Goal: Information Seeking & Learning: Compare options

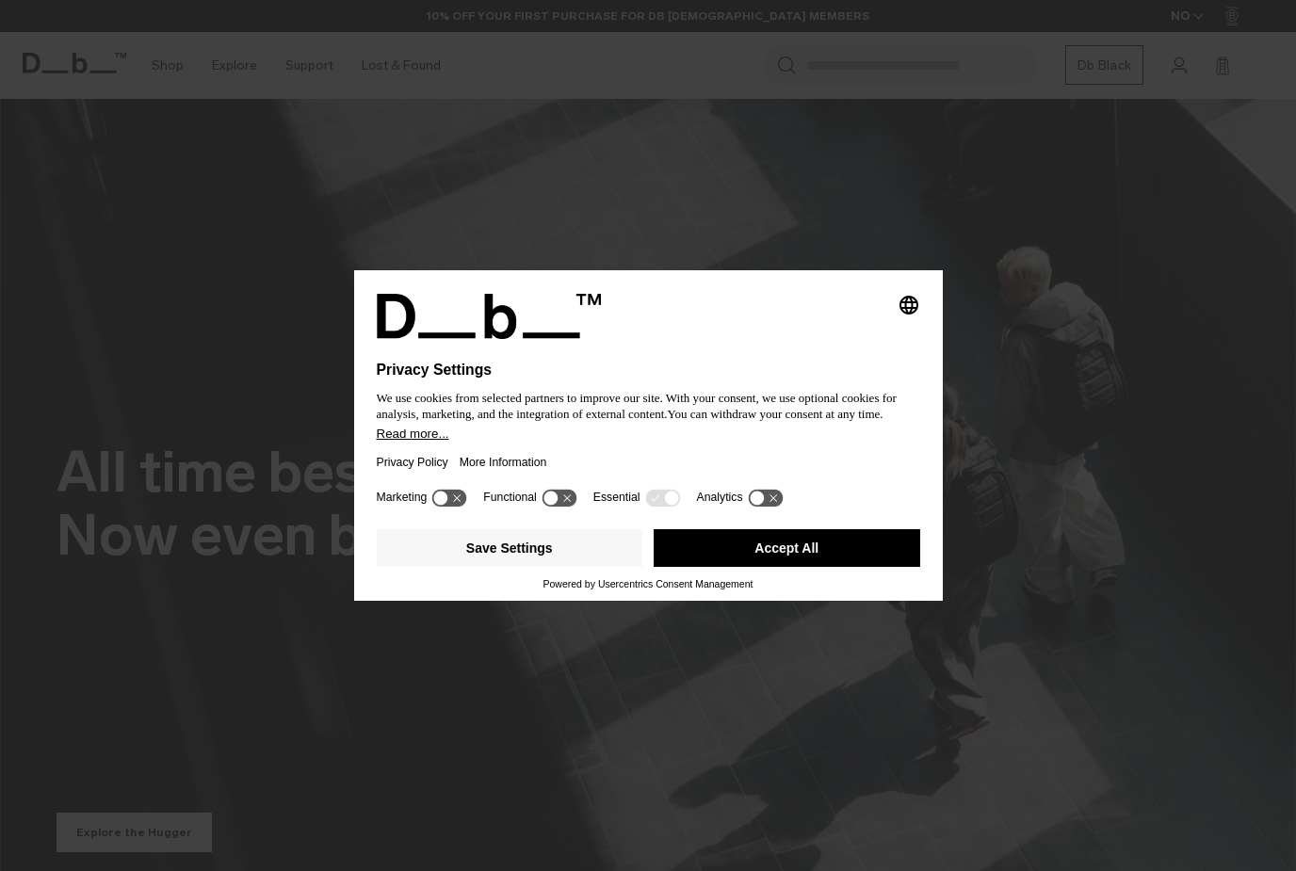
click at [814, 561] on button "Accept All" at bounding box center [787, 548] width 267 height 38
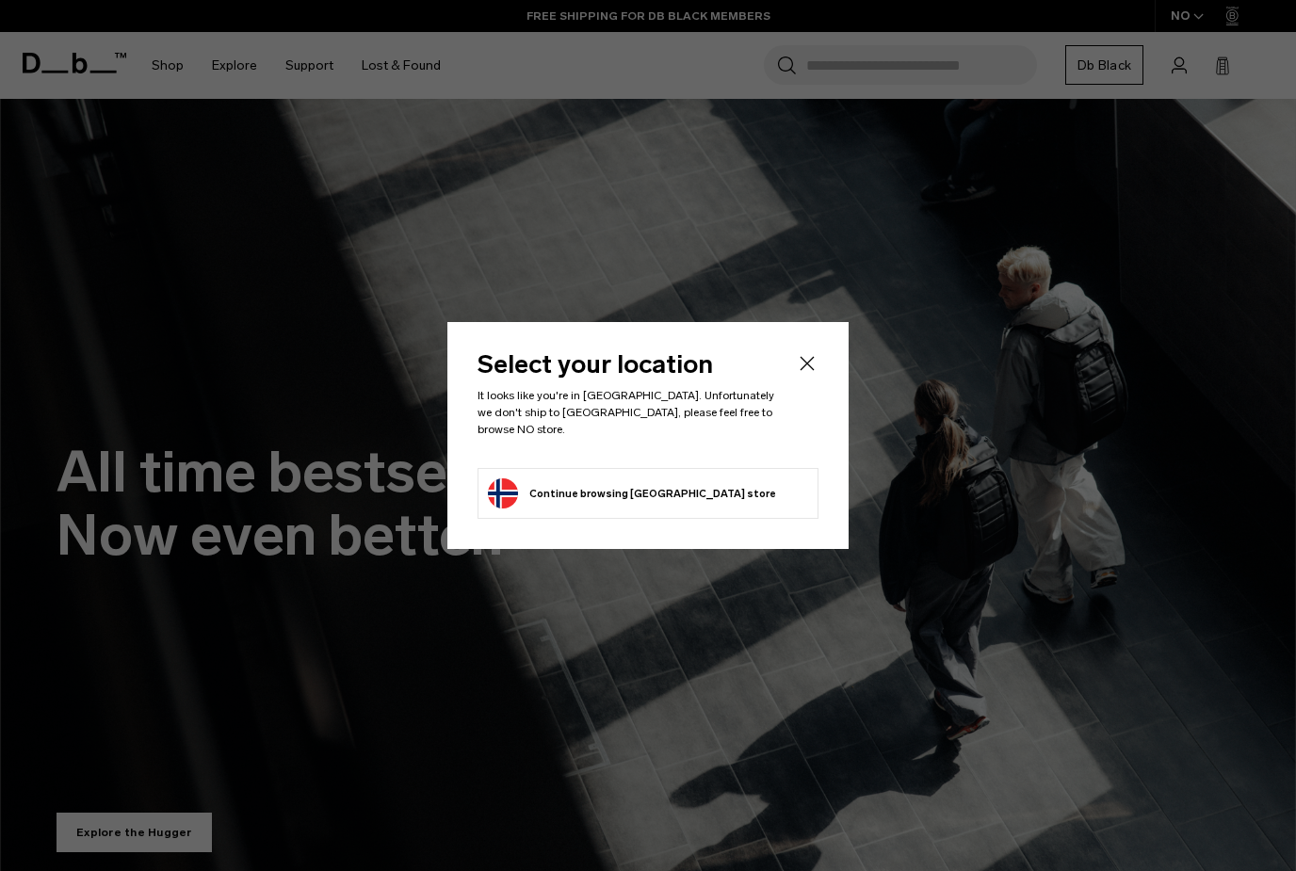
click at [799, 374] on icon "Close" at bounding box center [807, 363] width 23 height 23
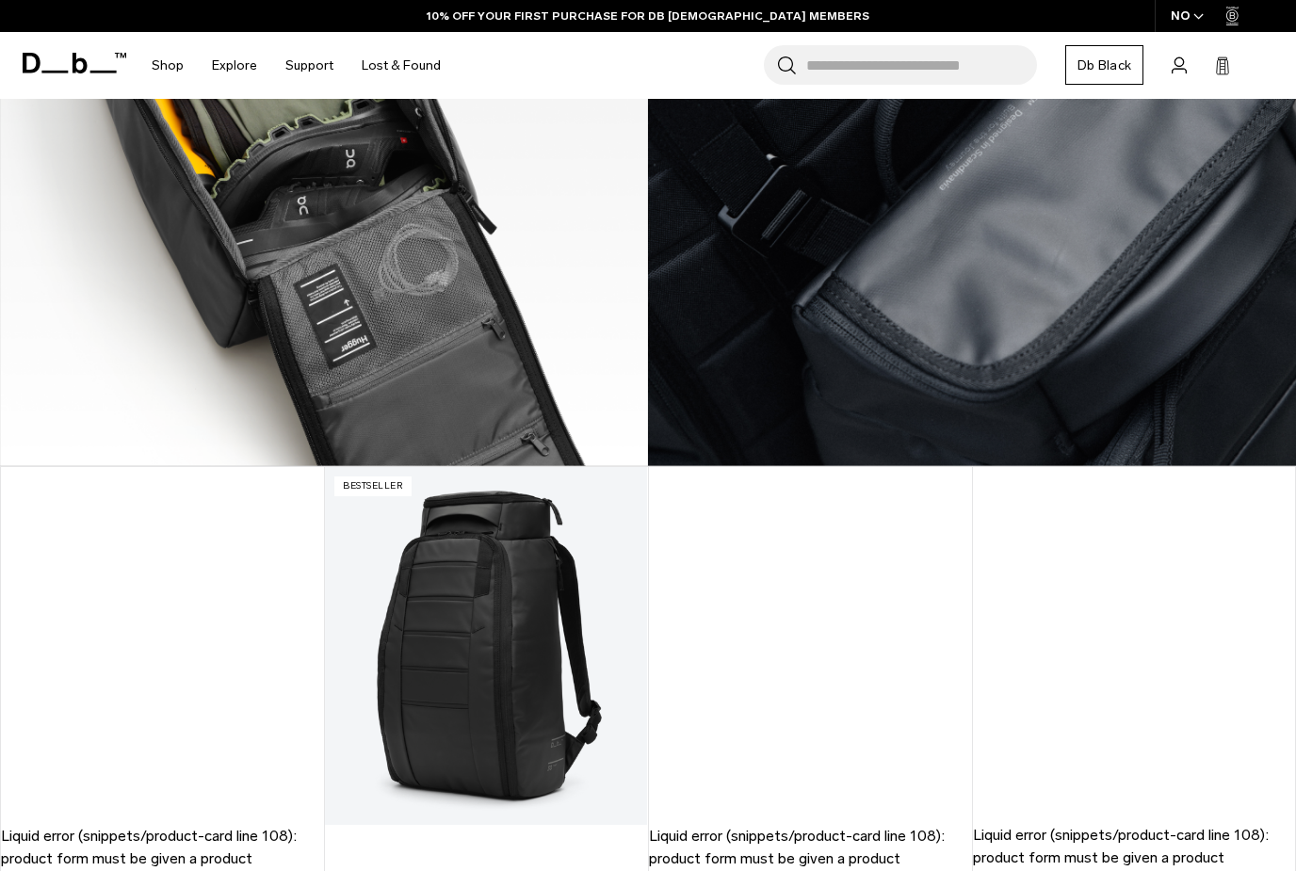
scroll to position [1231, 0]
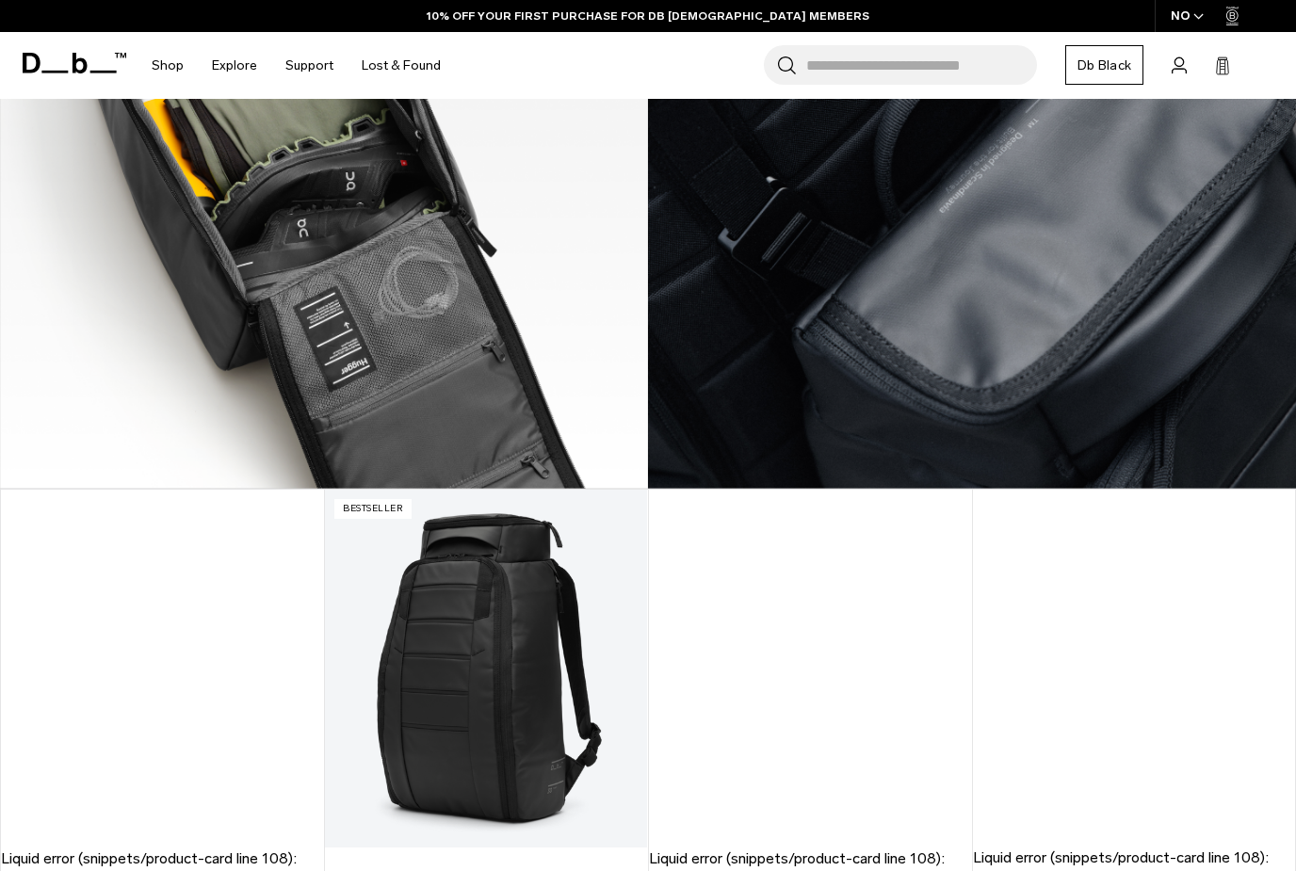
click at [410, 184] on img at bounding box center [324, 84] width 648 height 810
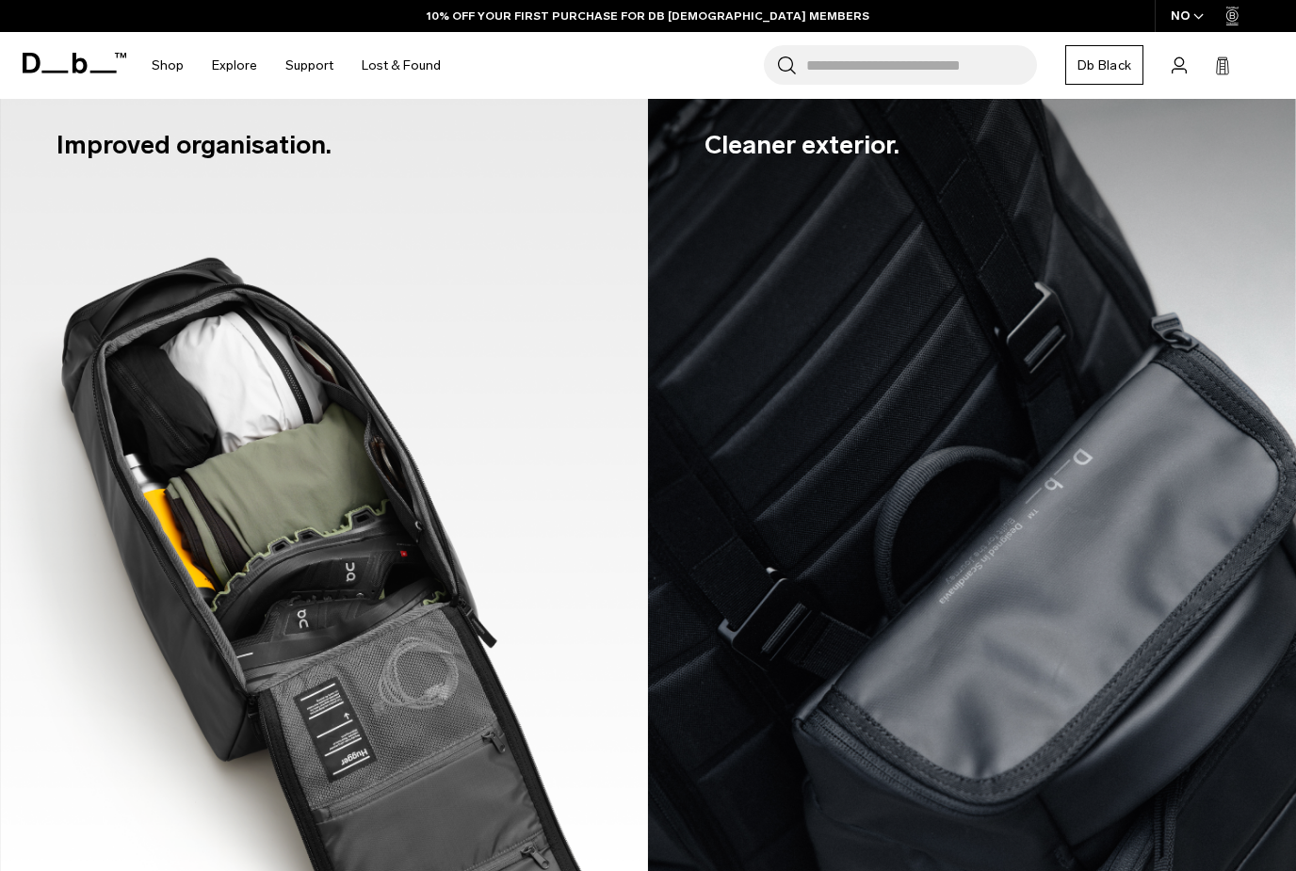
scroll to position [841, 0]
click at [410, 184] on div "Improved organisation." at bounding box center [324, 145] width 535 height 152
click at [813, 336] on img at bounding box center [972, 474] width 648 height 810
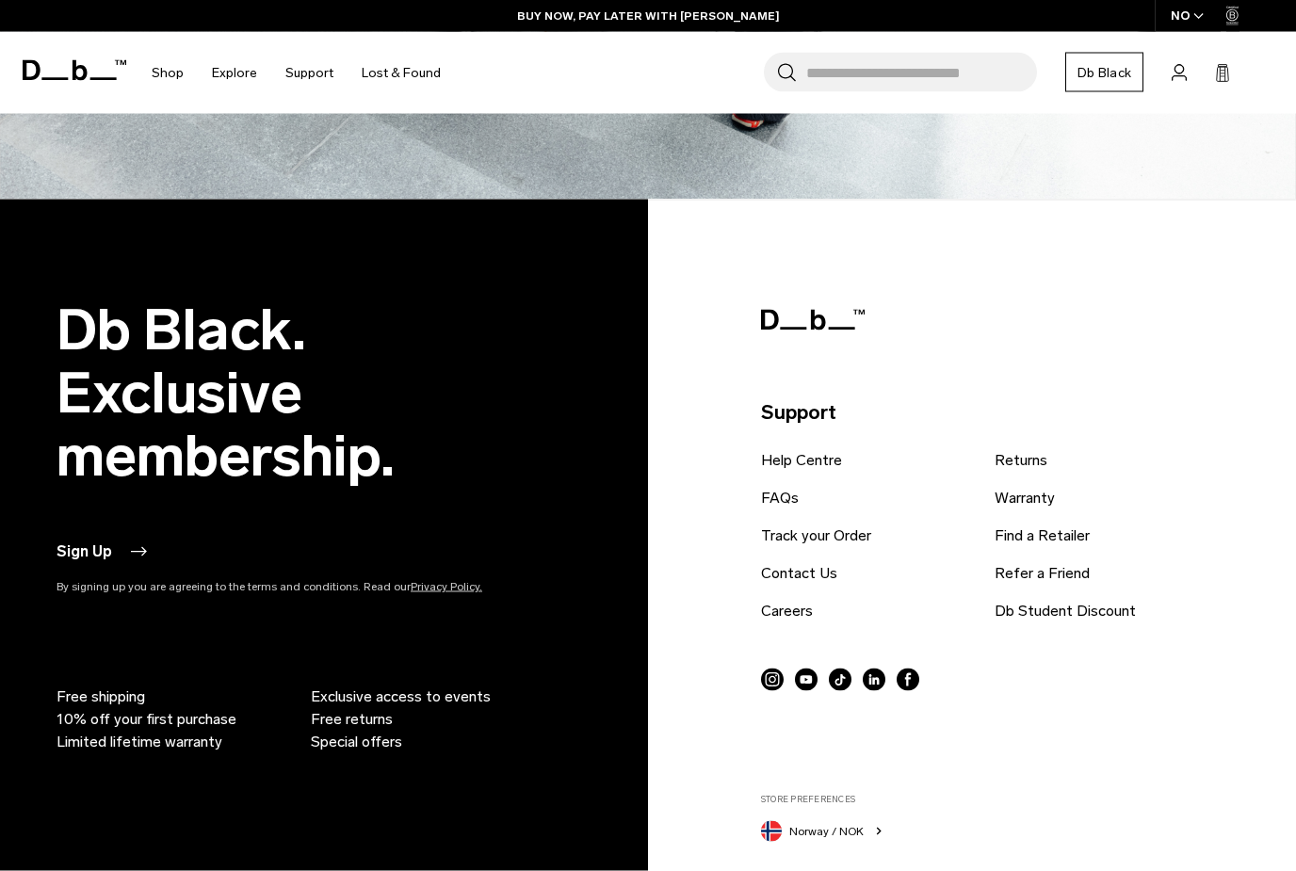
scroll to position [4522, 0]
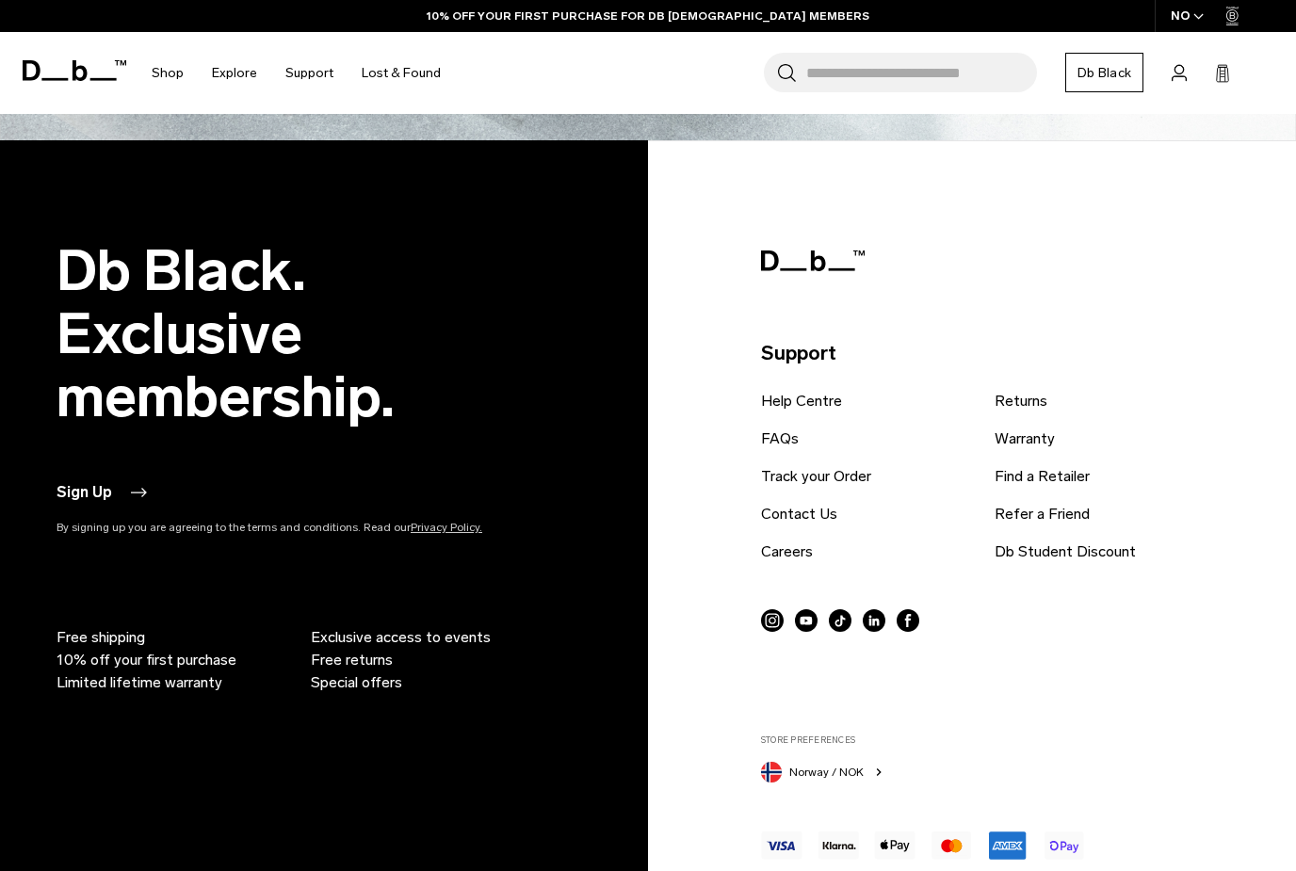
click at [875, 765] on icon "button" at bounding box center [878, 772] width 15 height 15
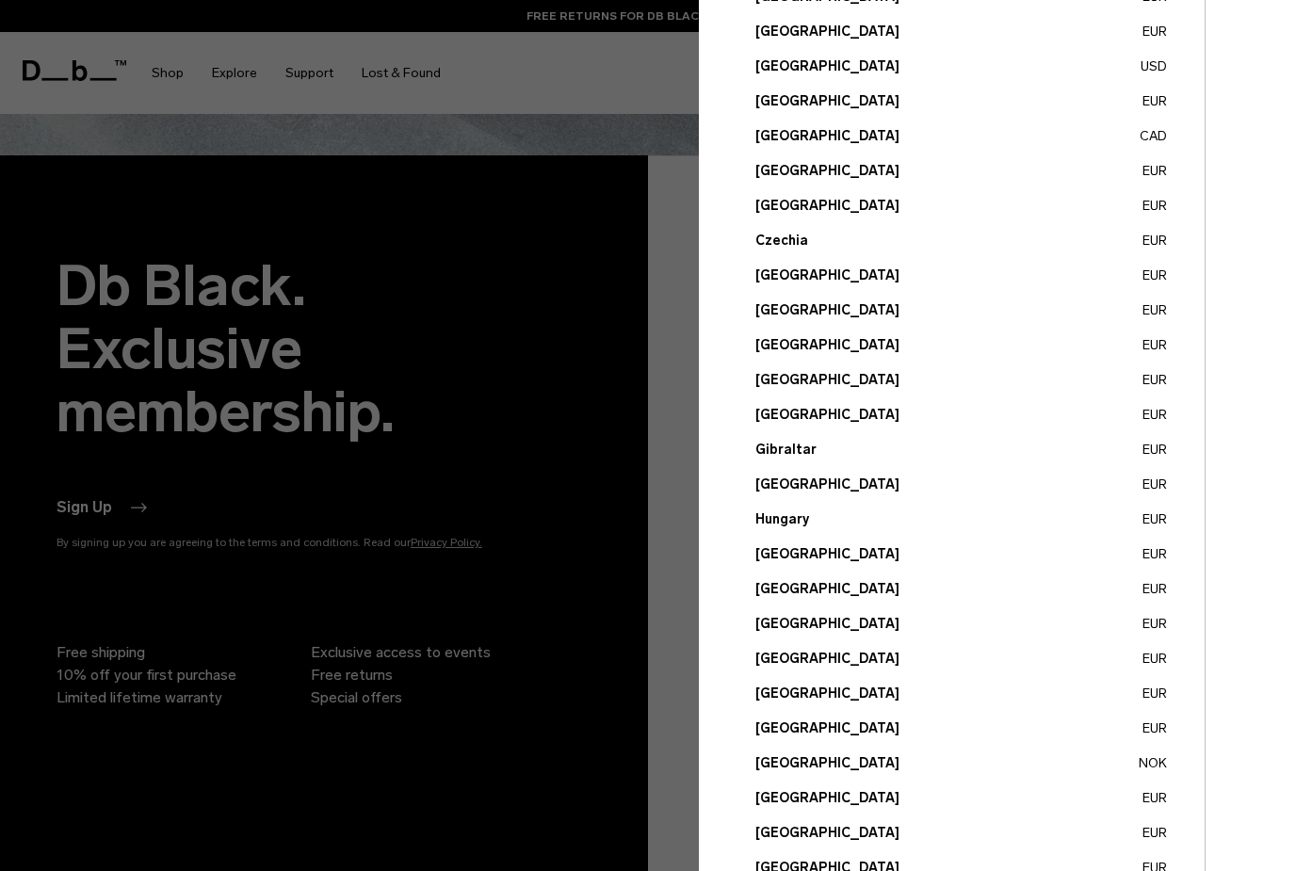
click at [526, 403] on div at bounding box center [648, 435] width 1296 height 871
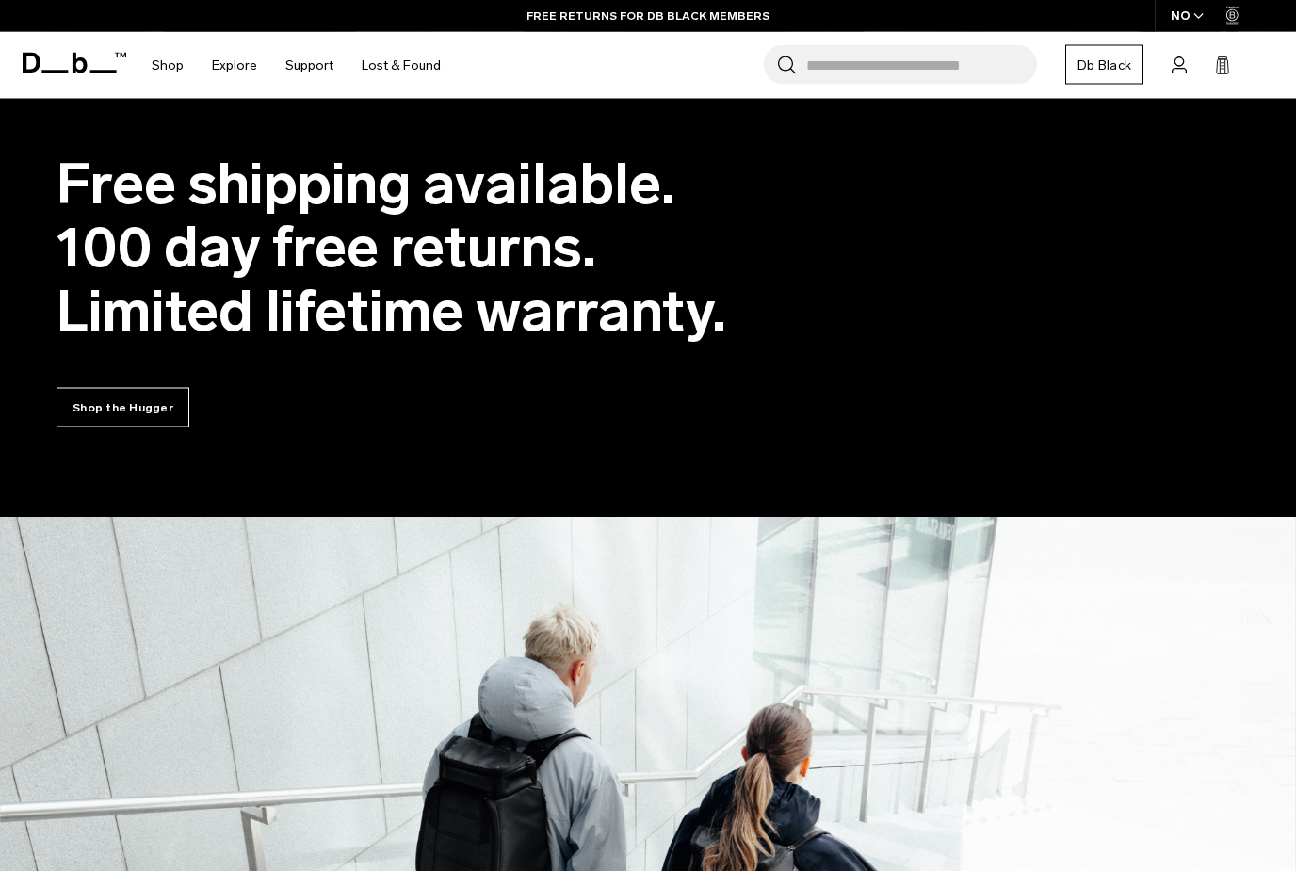
scroll to position [3211, 0]
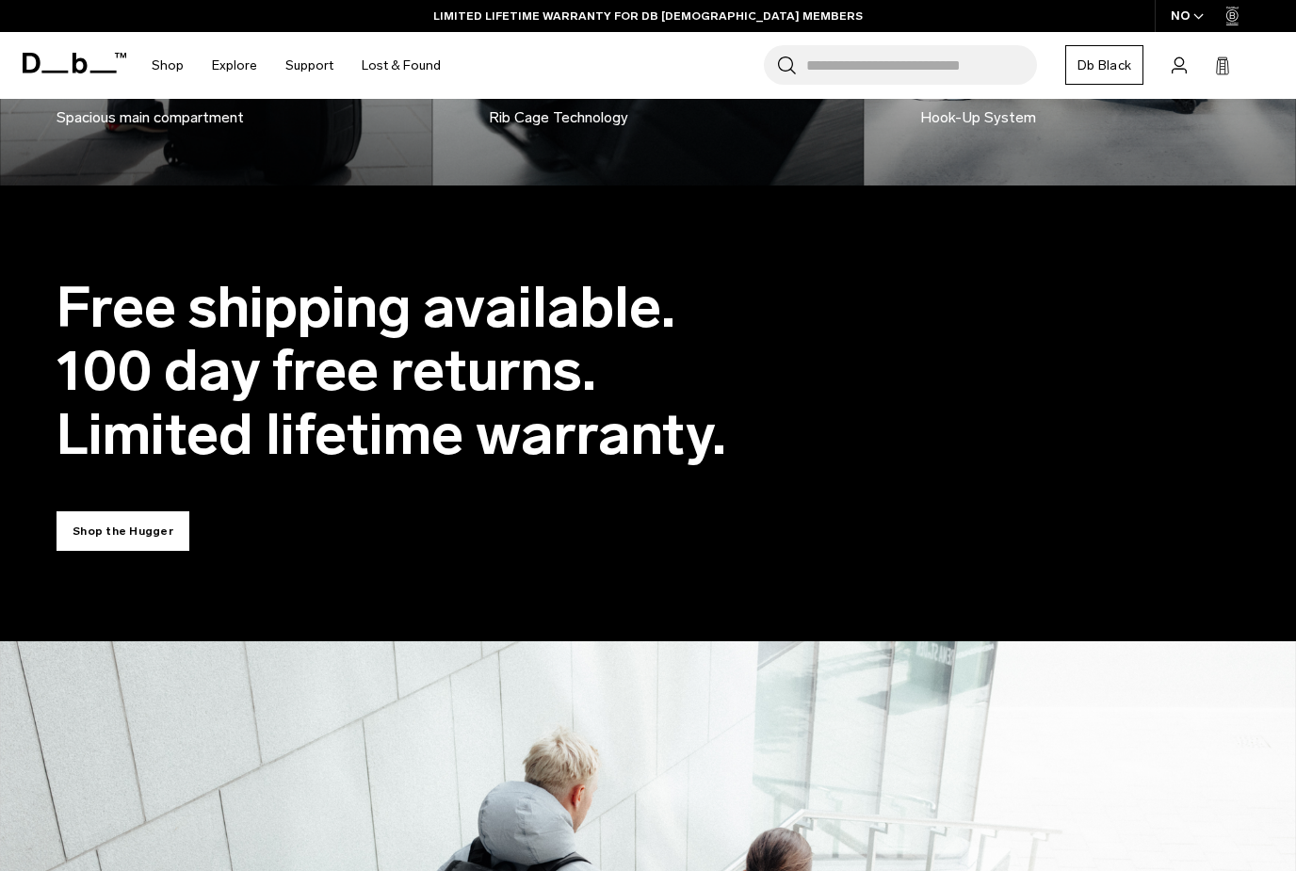
click at [105, 511] on link "Shop the Hugger" at bounding box center [123, 531] width 133 height 40
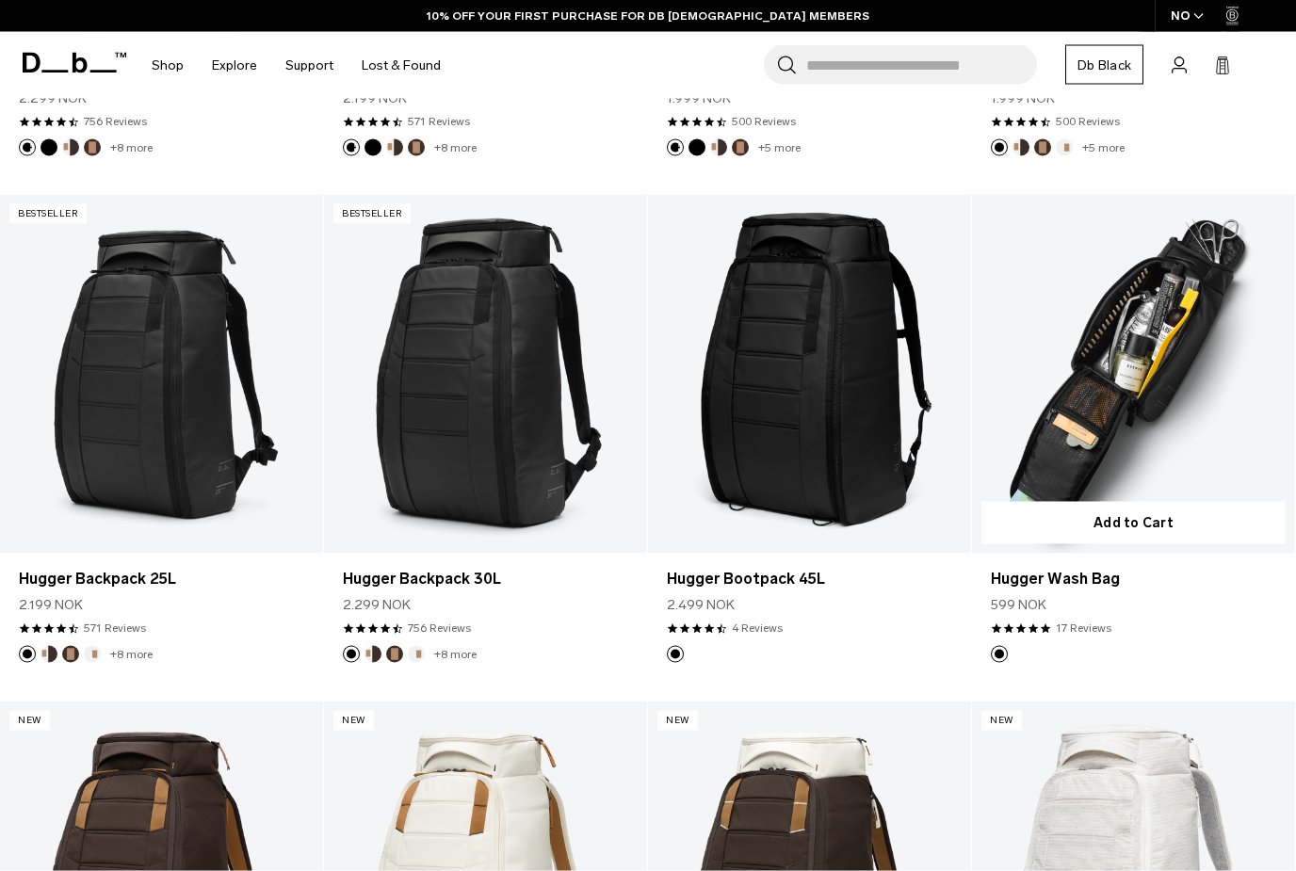
scroll to position [1014, 0]
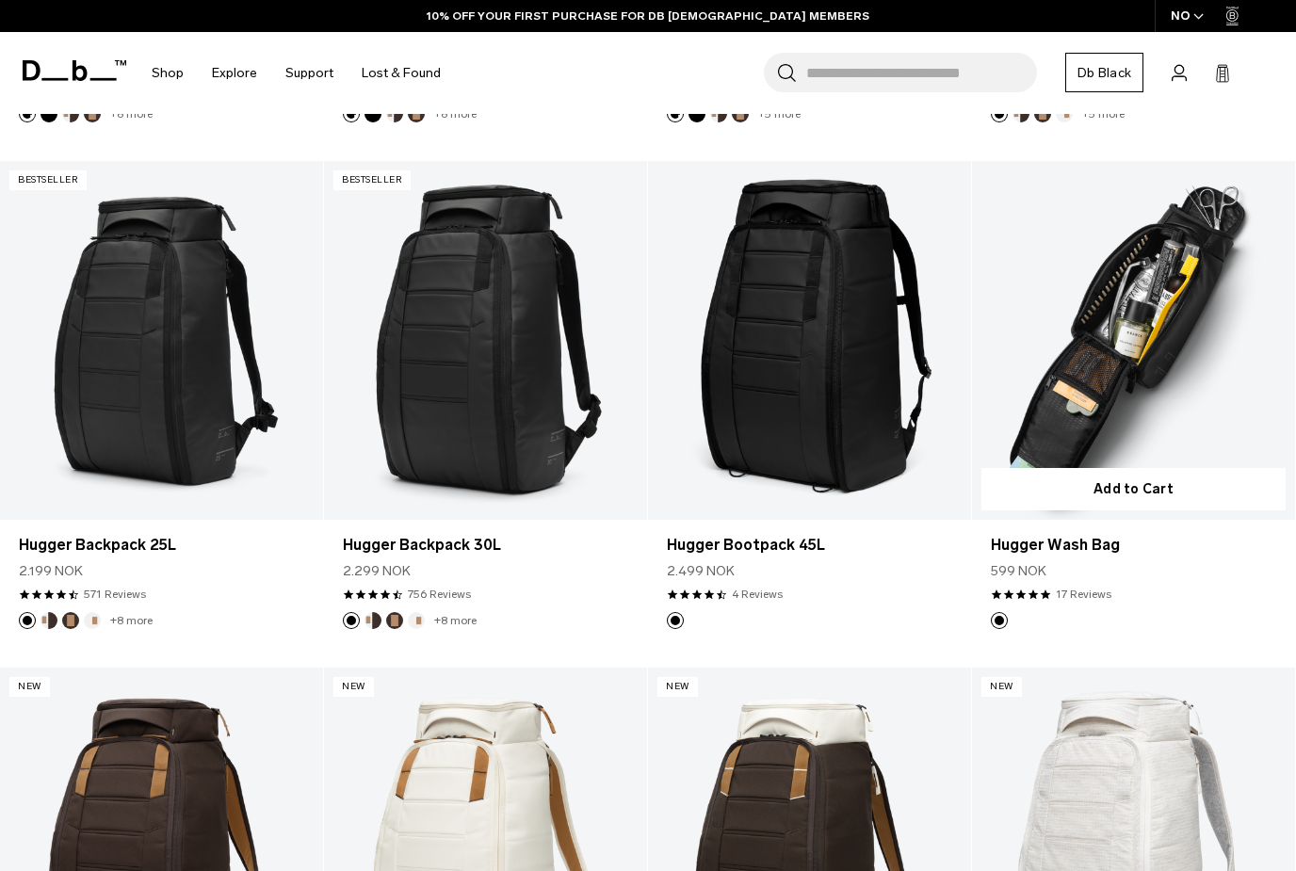
click at [1085, 385] on link "Hugger Wash Bag" at bounding box center [1133, 340] width 323 height 359
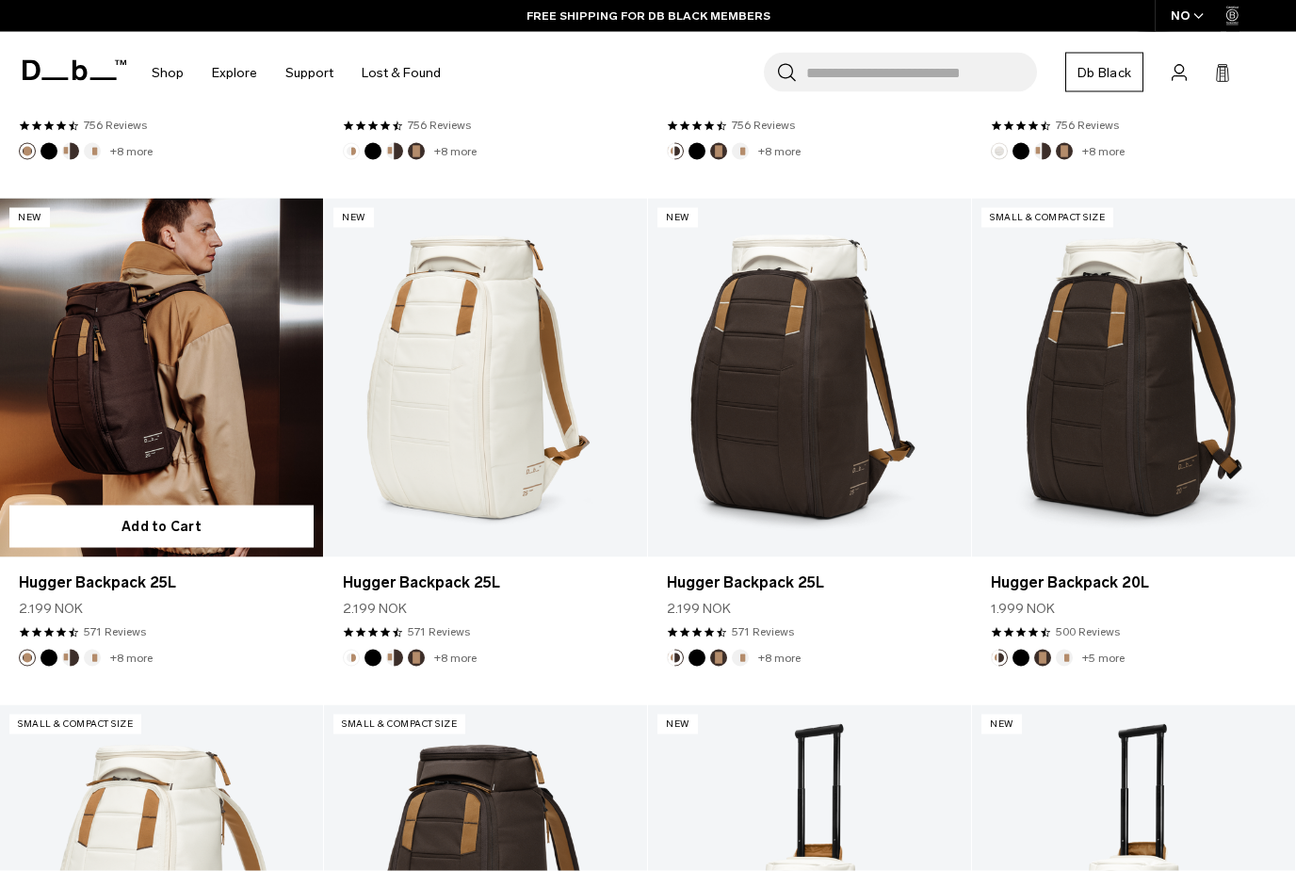
scroll to position [1991, 0]
click at [160, 426] on link "Hugger Backpack 25L" at bounding box center [161, 377] width 323 height 359
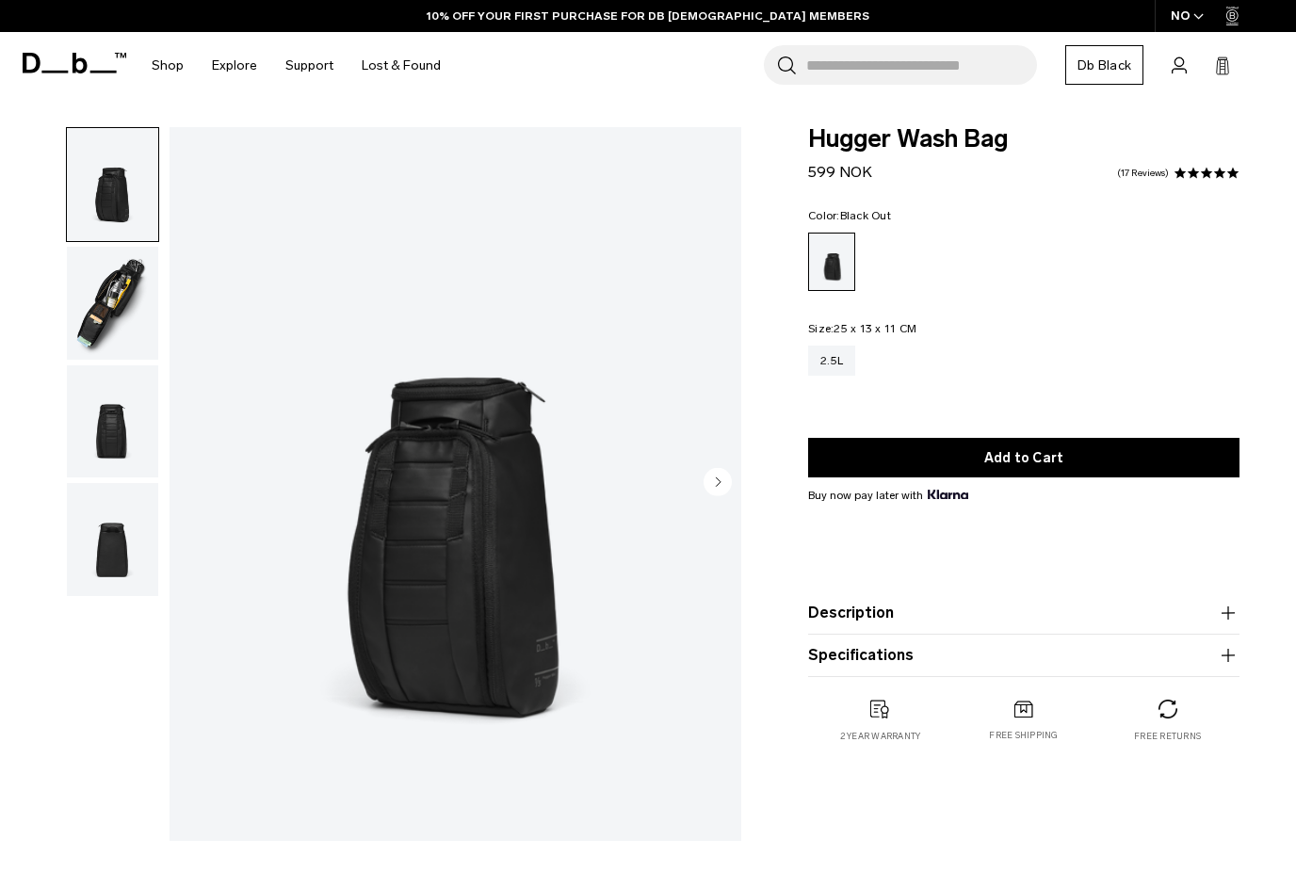
click at [105, 297] on img "button" at bounding box center [112, 303] width 91 height 113
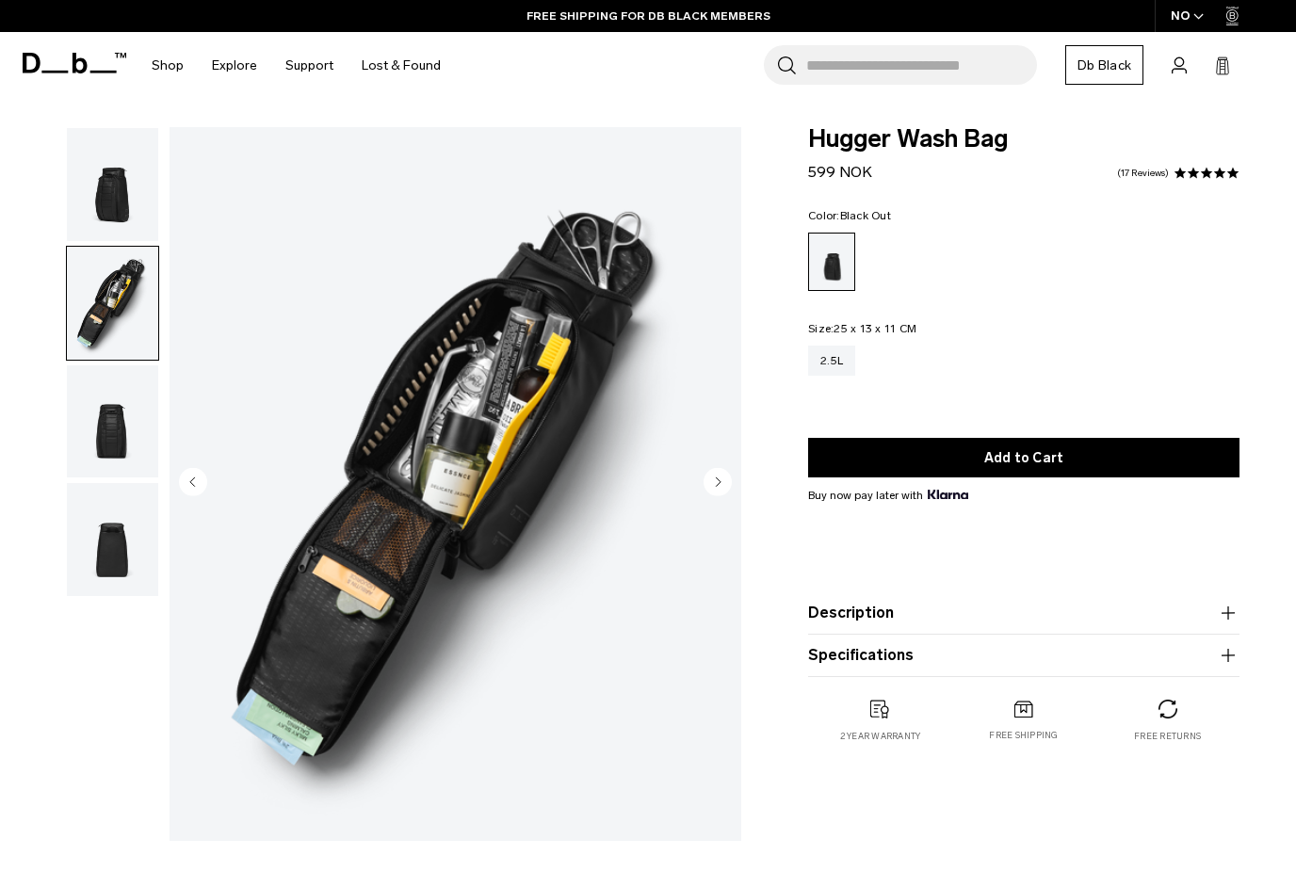
click at [116, 433] on img "button" at bounding box center [112, 421] width 91 height 113
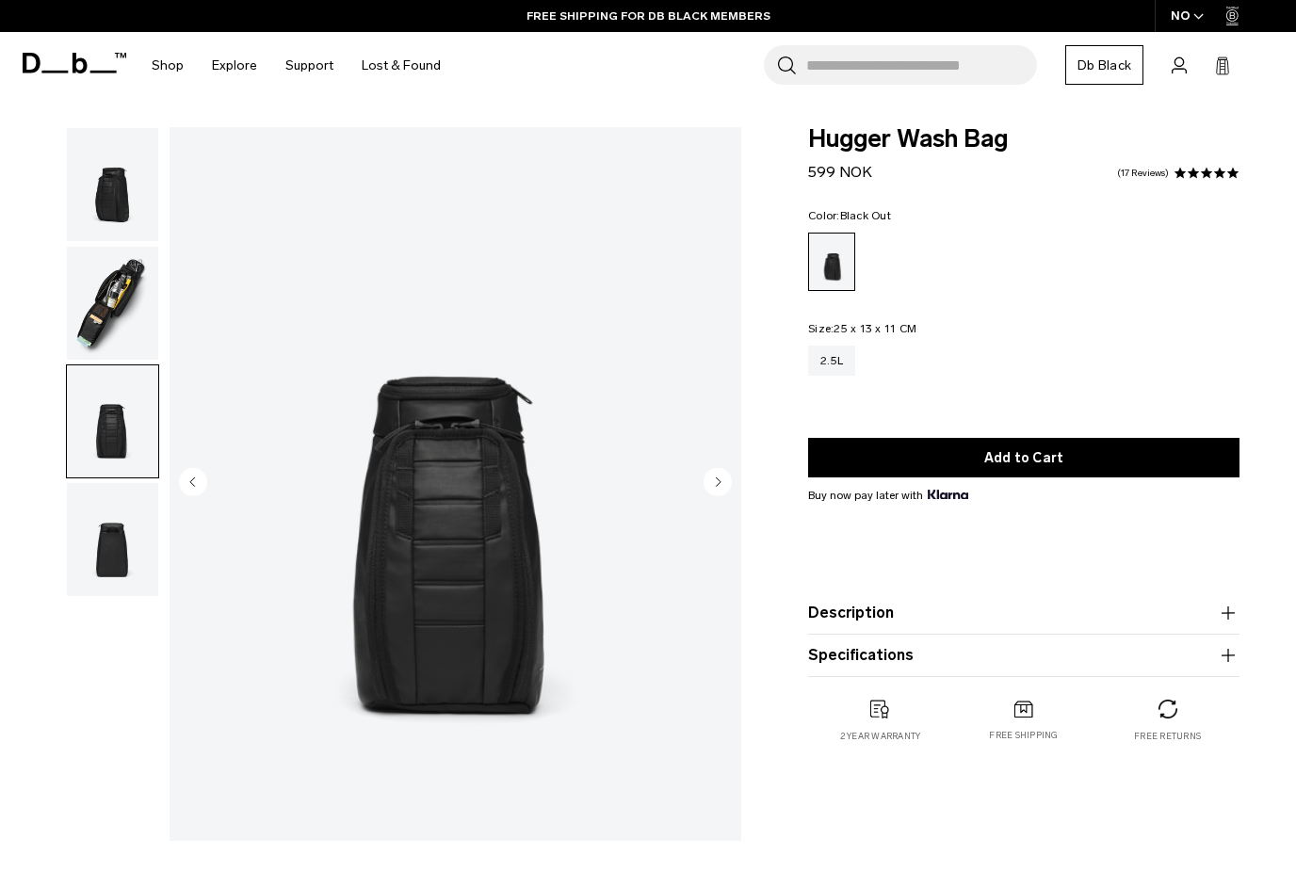
click at [117, 535] on img "button" at bounding box center [112, 539] width 91 height 113
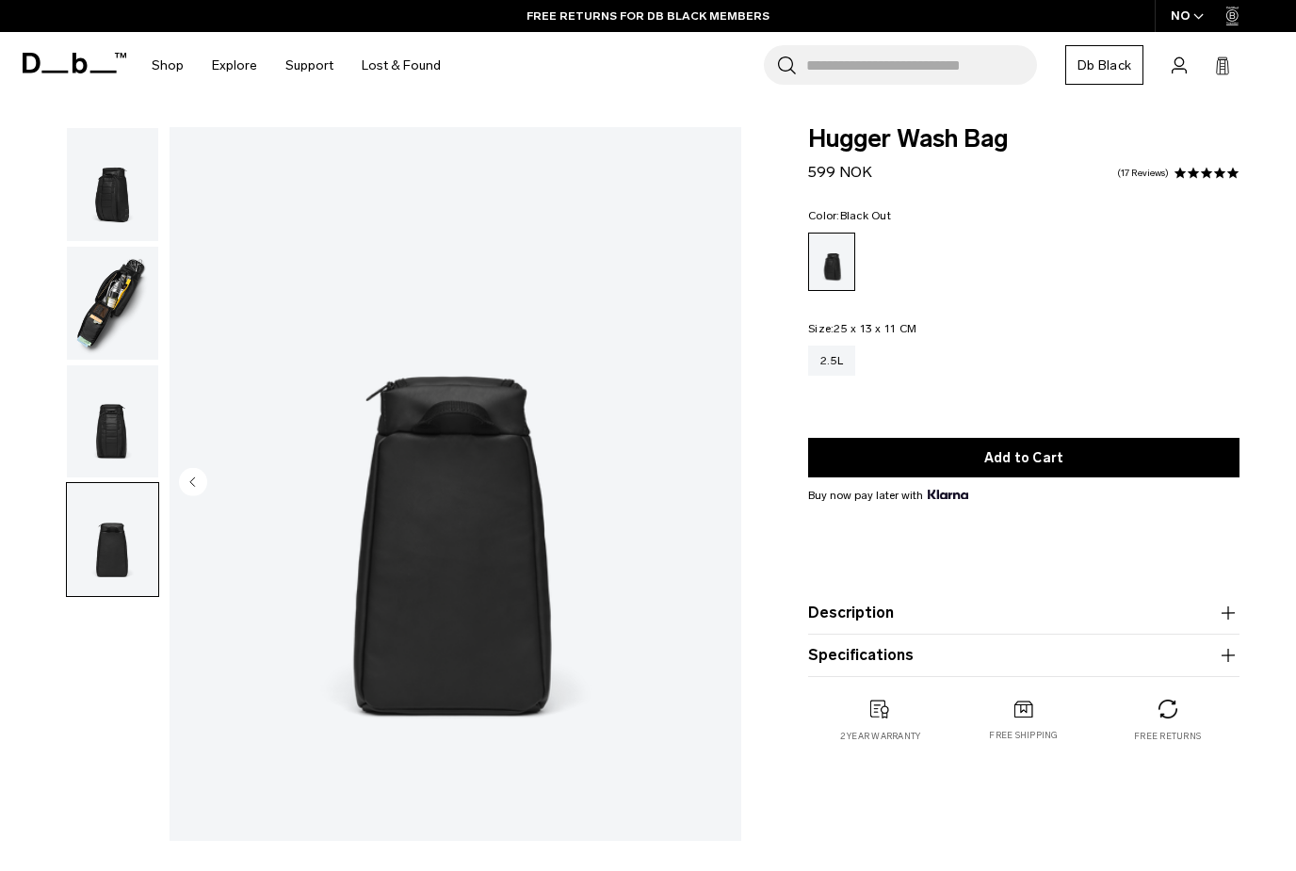
click at [107, 423] on img "button" at bounding box center [112, 421] width 91 height 113
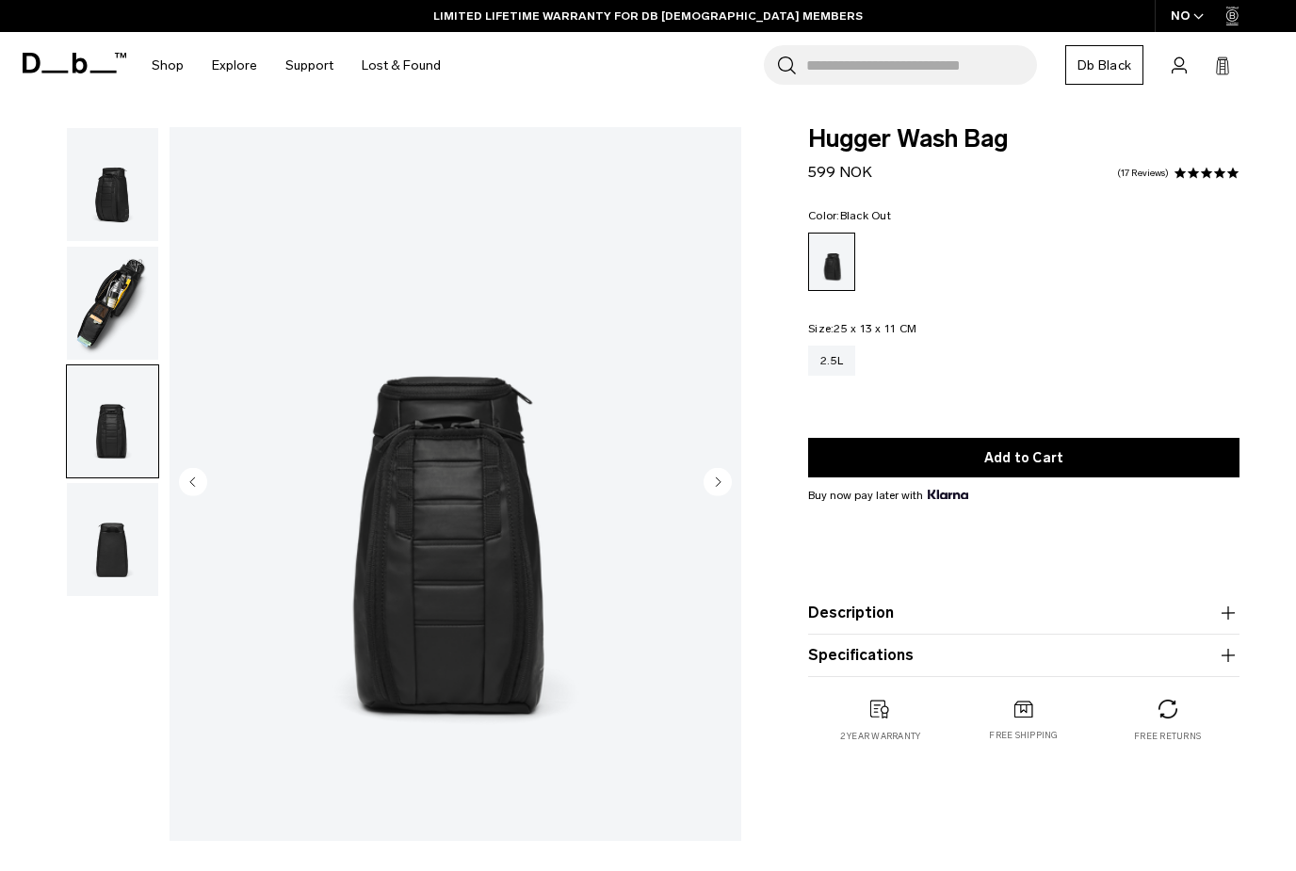
click at [104, 262] on img "button" at bounding box center [112, 303] width 91 height 113
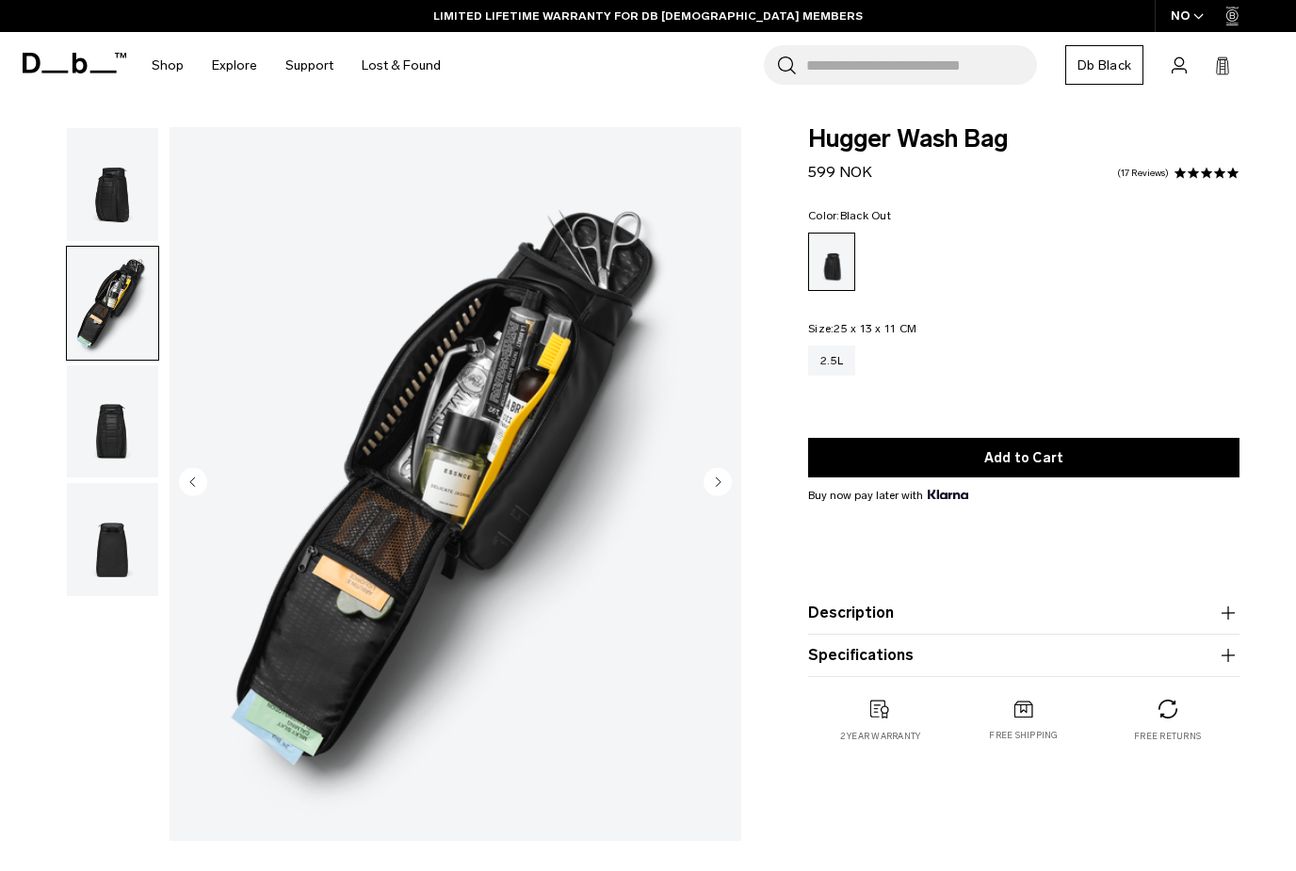
click at [98, 199] on img "button" at bounding box center [112, 184] width 91 height 113
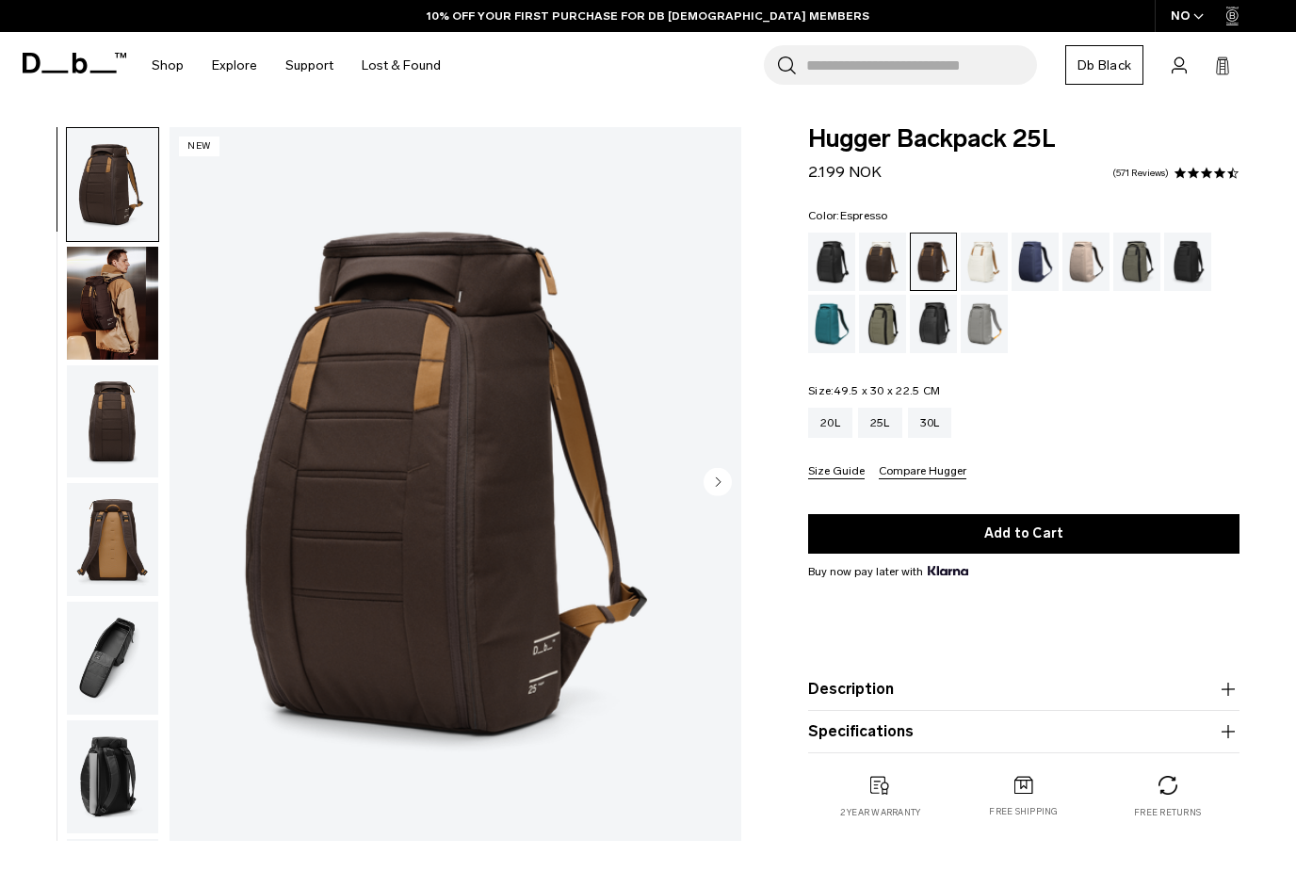
click at [107, 688] on img "button" at bounding box center [112, 658] width 91 height 113
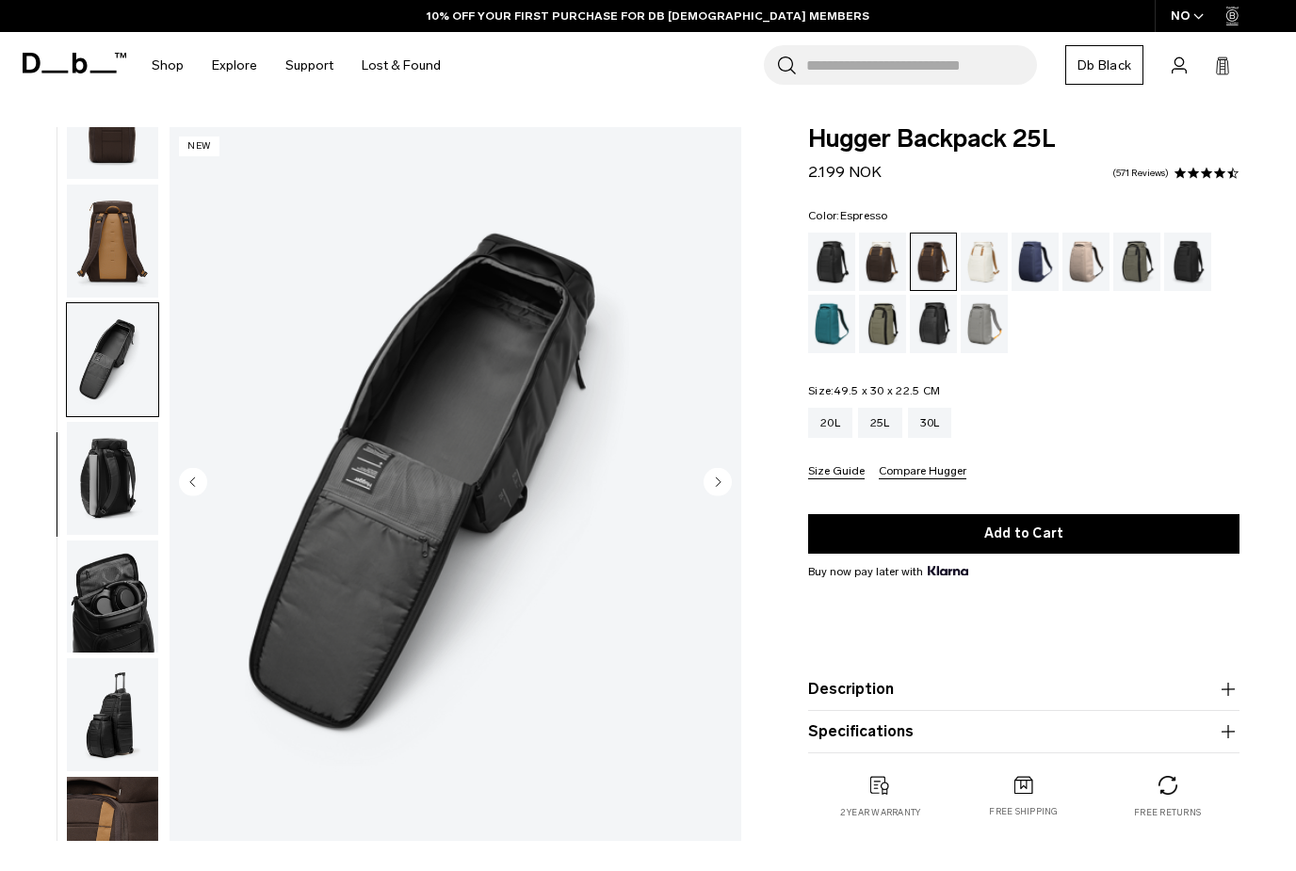
scroll to position [361, 0]
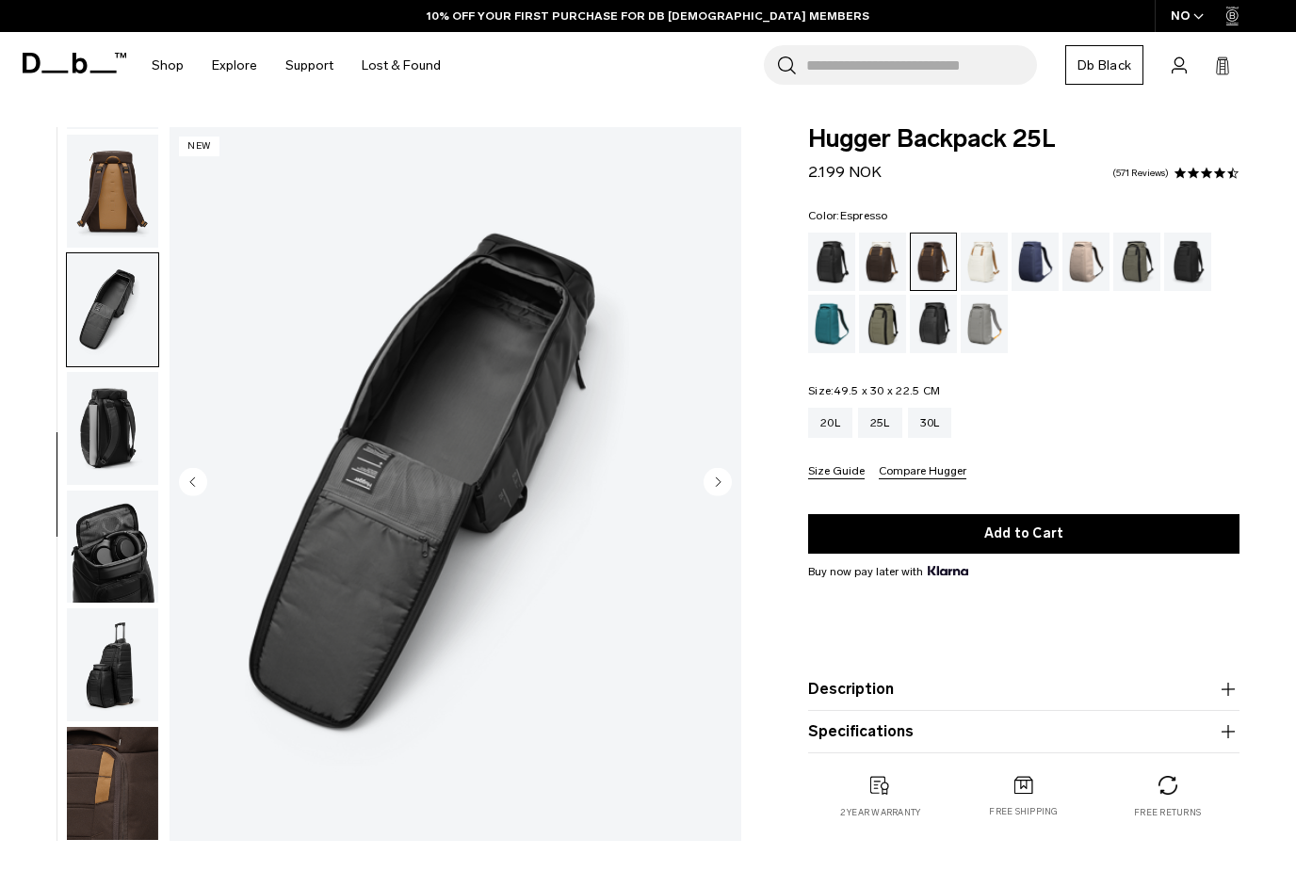
click at [107, 590] on img "button" at bounding box center [112, 547] width 91 height 113
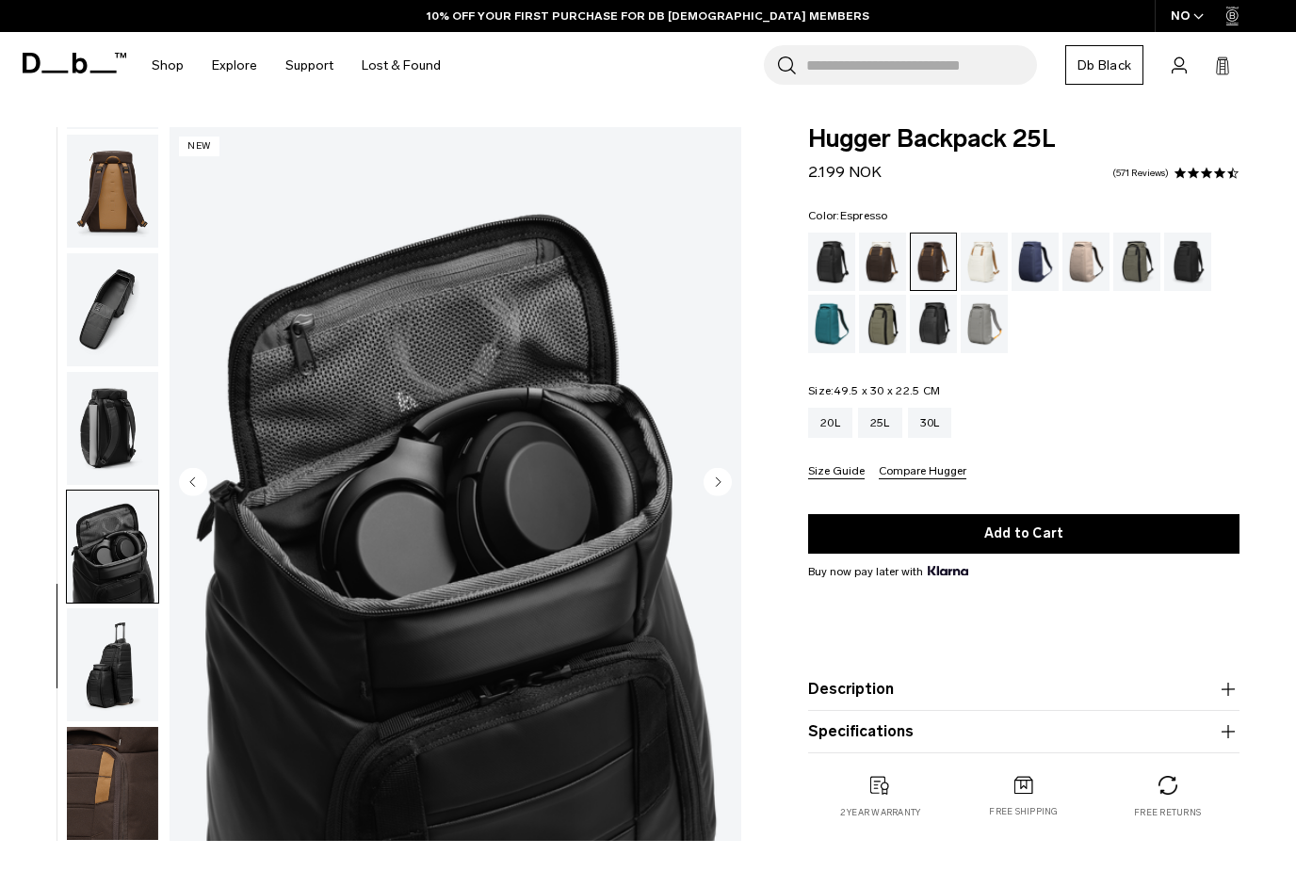
click at [106, 681] on img "button" at bounding box center [112, 665] width 91 height 113
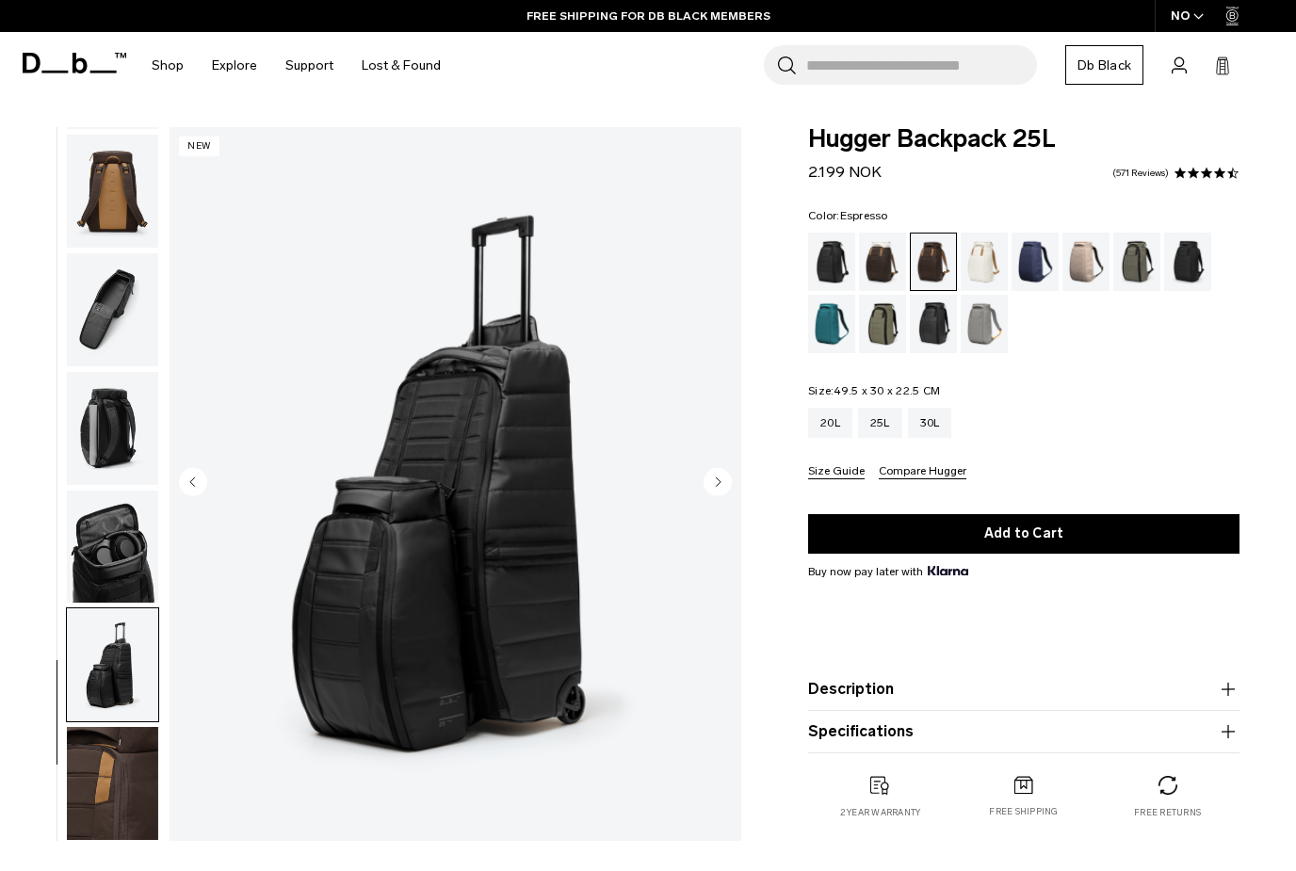
click at [102, 771] on img "button" at bounding box center [112, 783] width 91 height 113
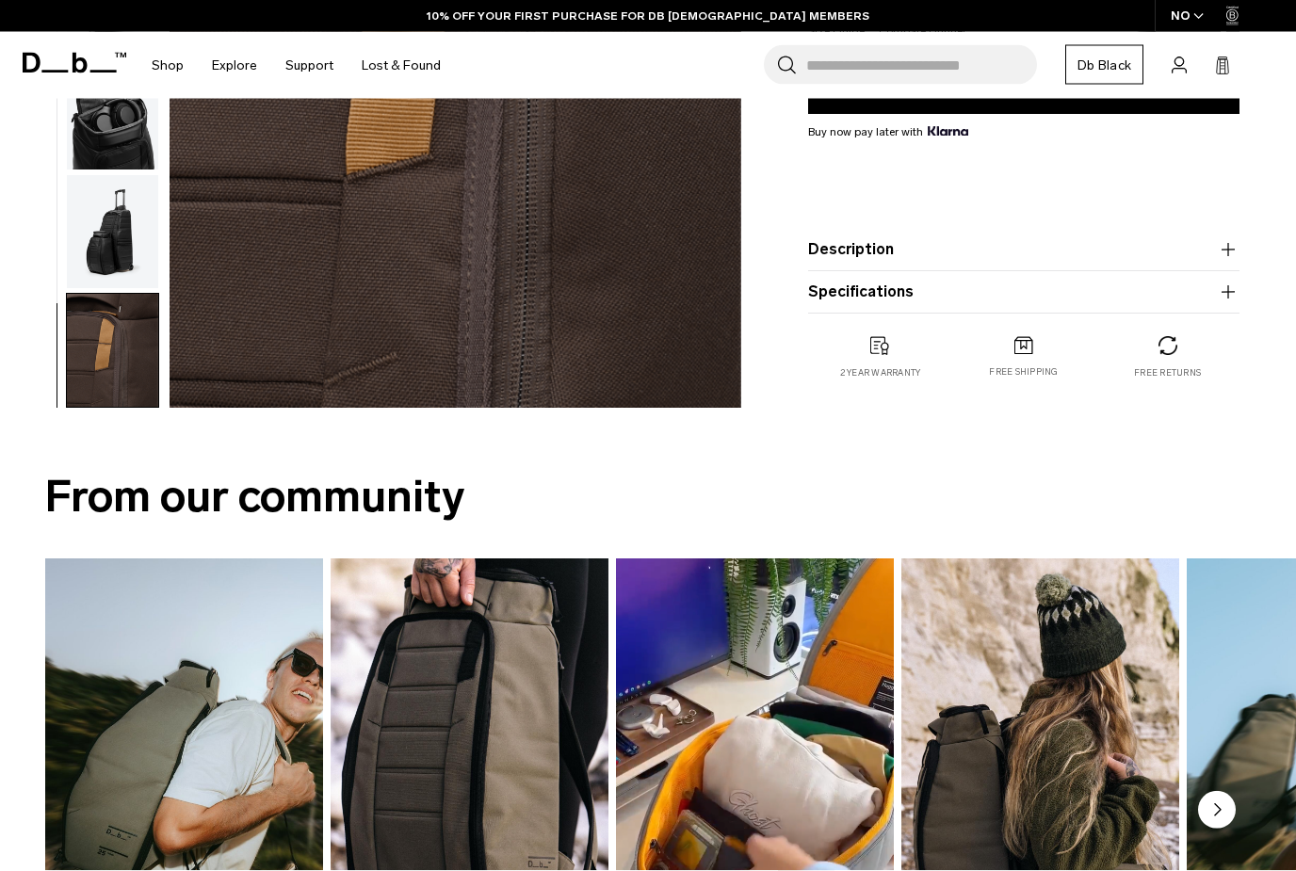
scroll to position [0, 0]
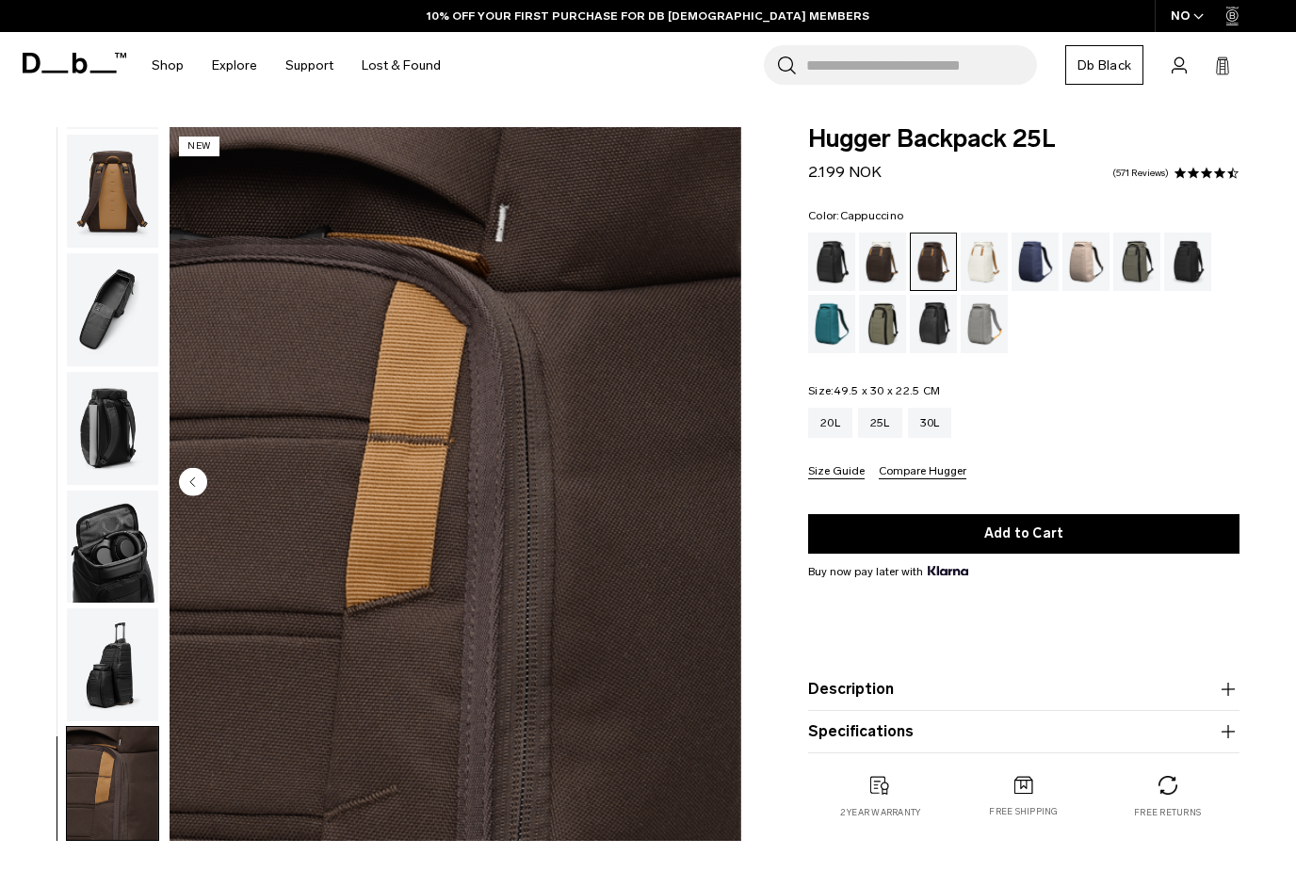
click at [888, 268] on div "Cappuccino" at bounding box center [883, 262] width 48 height 58
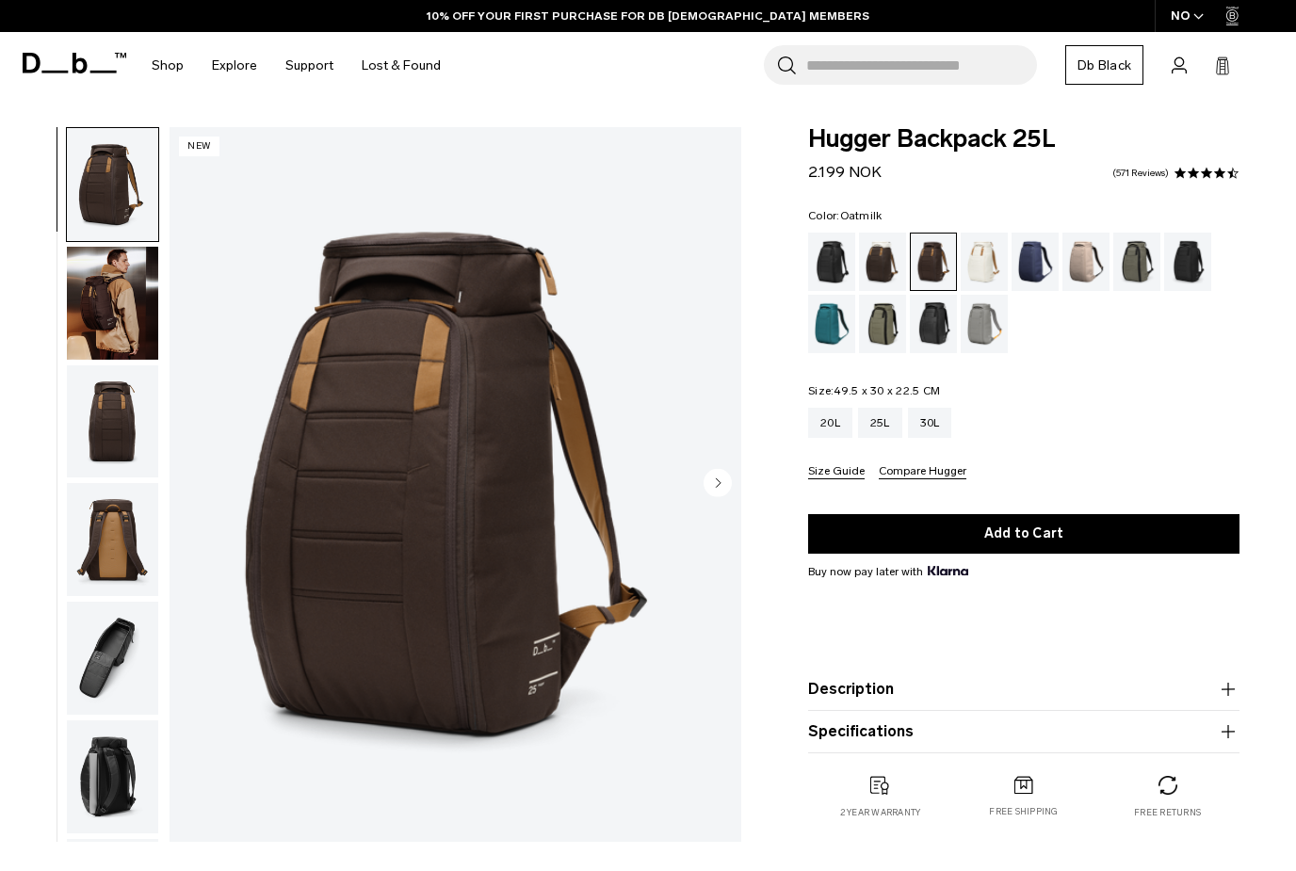
click at [982, 268] on div "Oatmilk" at bounding box center [985, 262] width 48 height 58
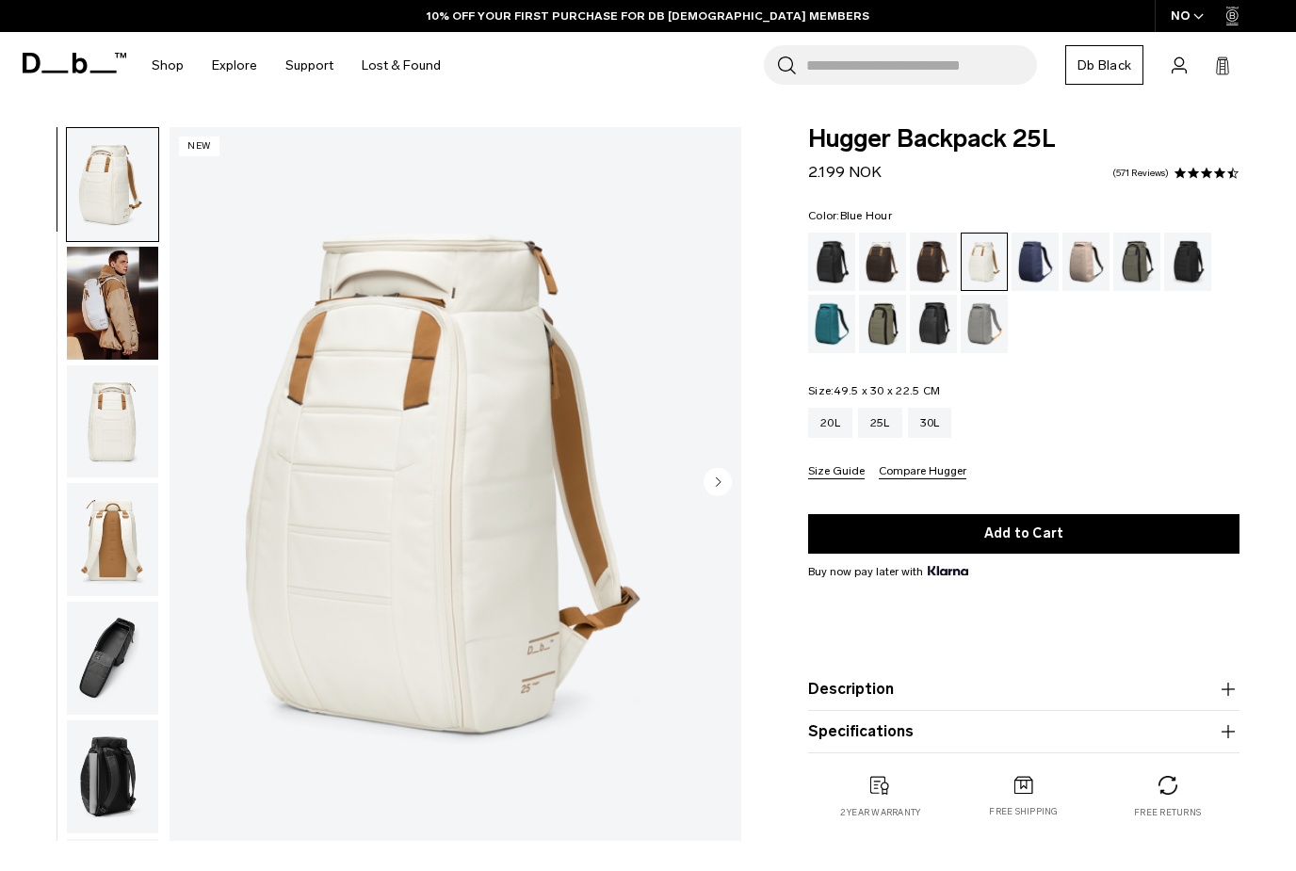
click at [1029, 259] on div "Blue Hour" at bounding box center [1036, 262] width 48 height 58
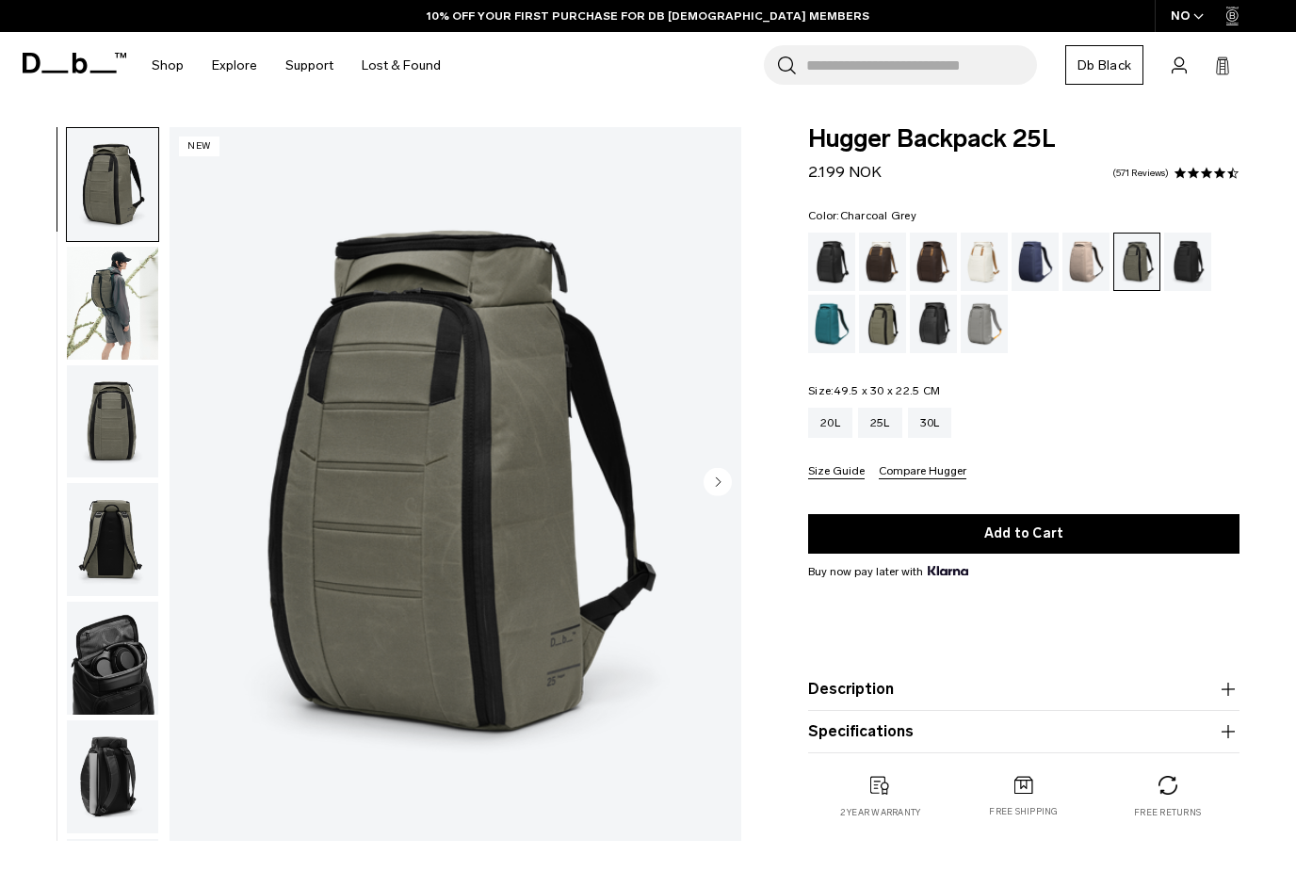
click at [1180, 264] on div "Charcoal Grey" at bounding box center [1188, 262] width 48 height 58
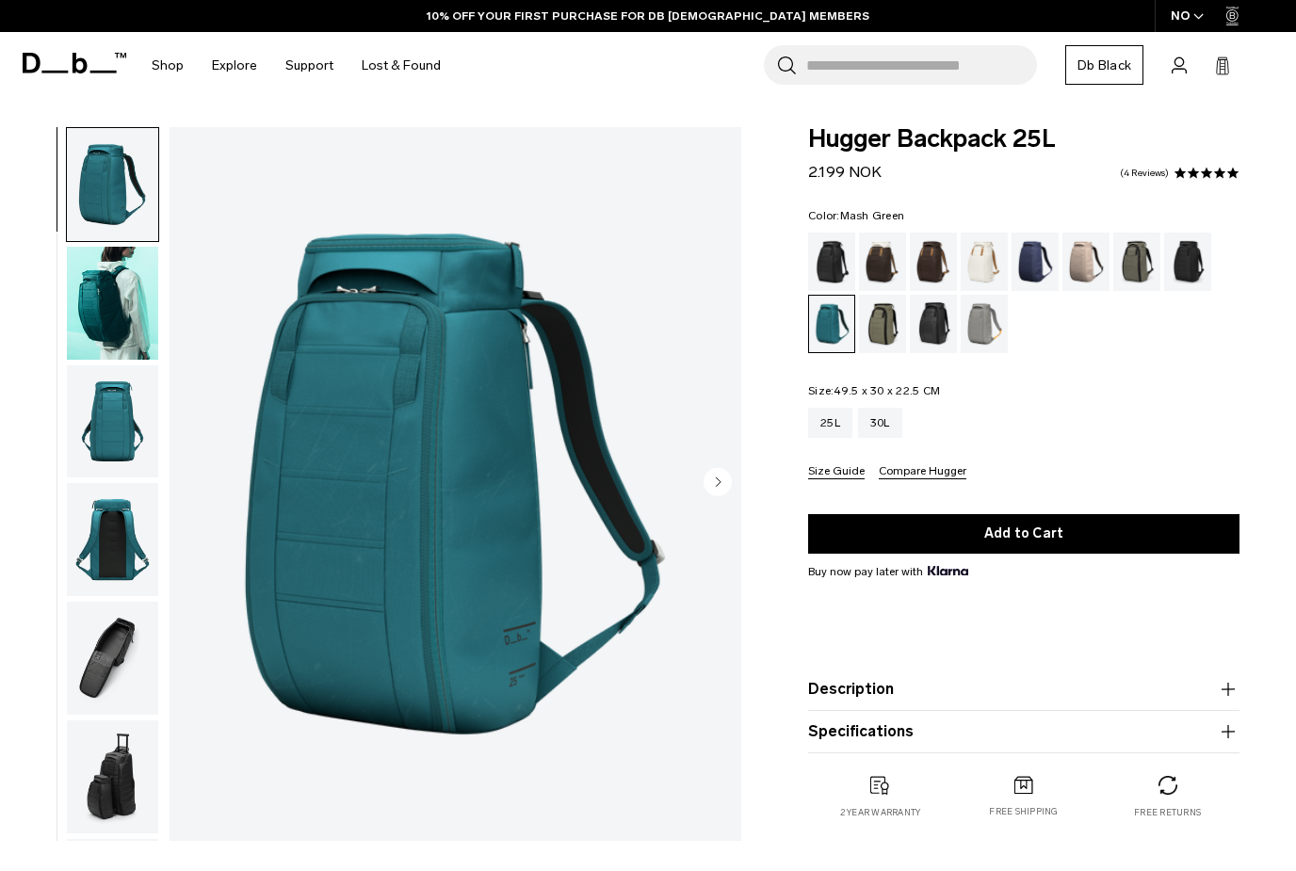
click at [884, 316] on div "Mash Green" at bounding box center [883, 324] width 48 height 58
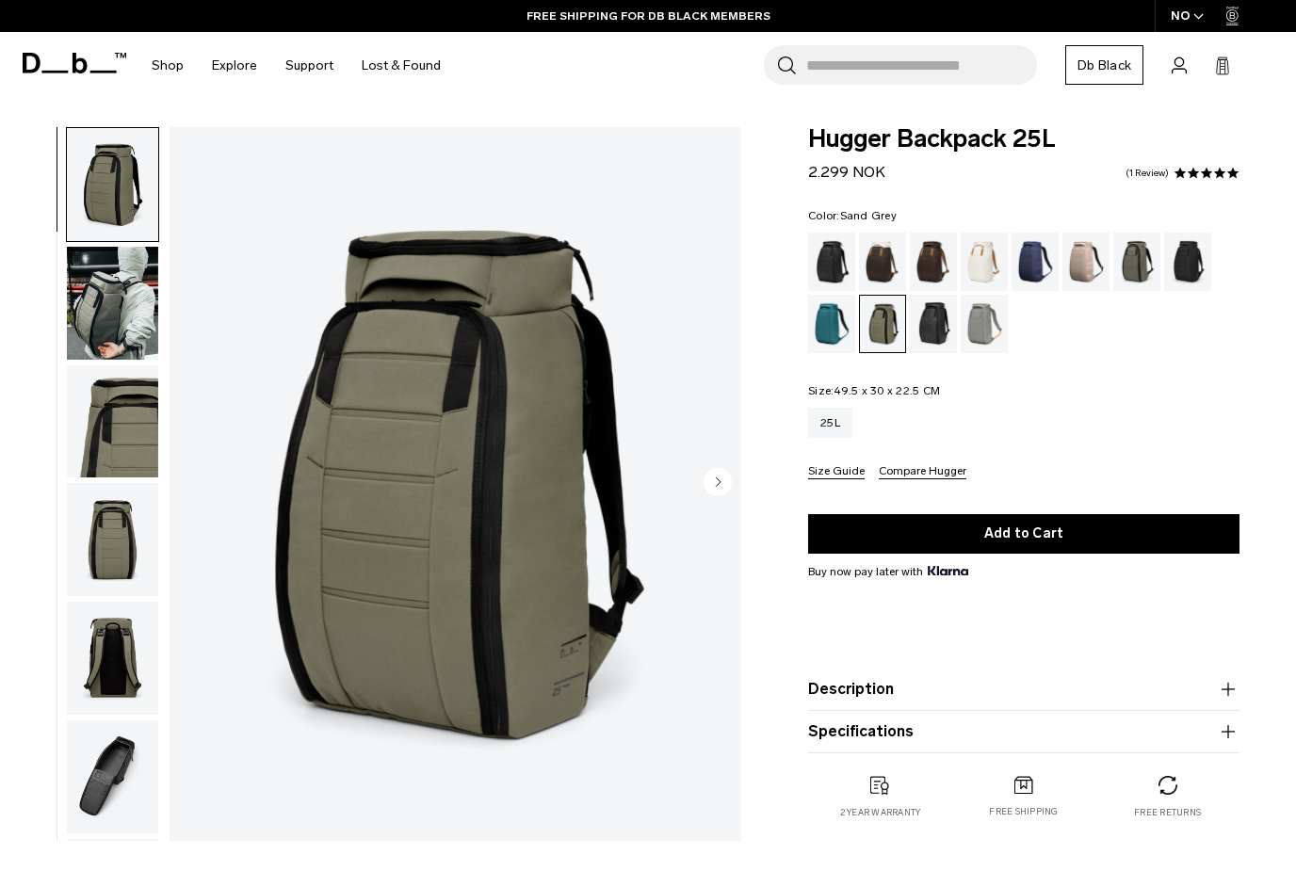
click at [991, 316] on div "Sand Grey" at bounding box center [985, 324] width 48 height 58
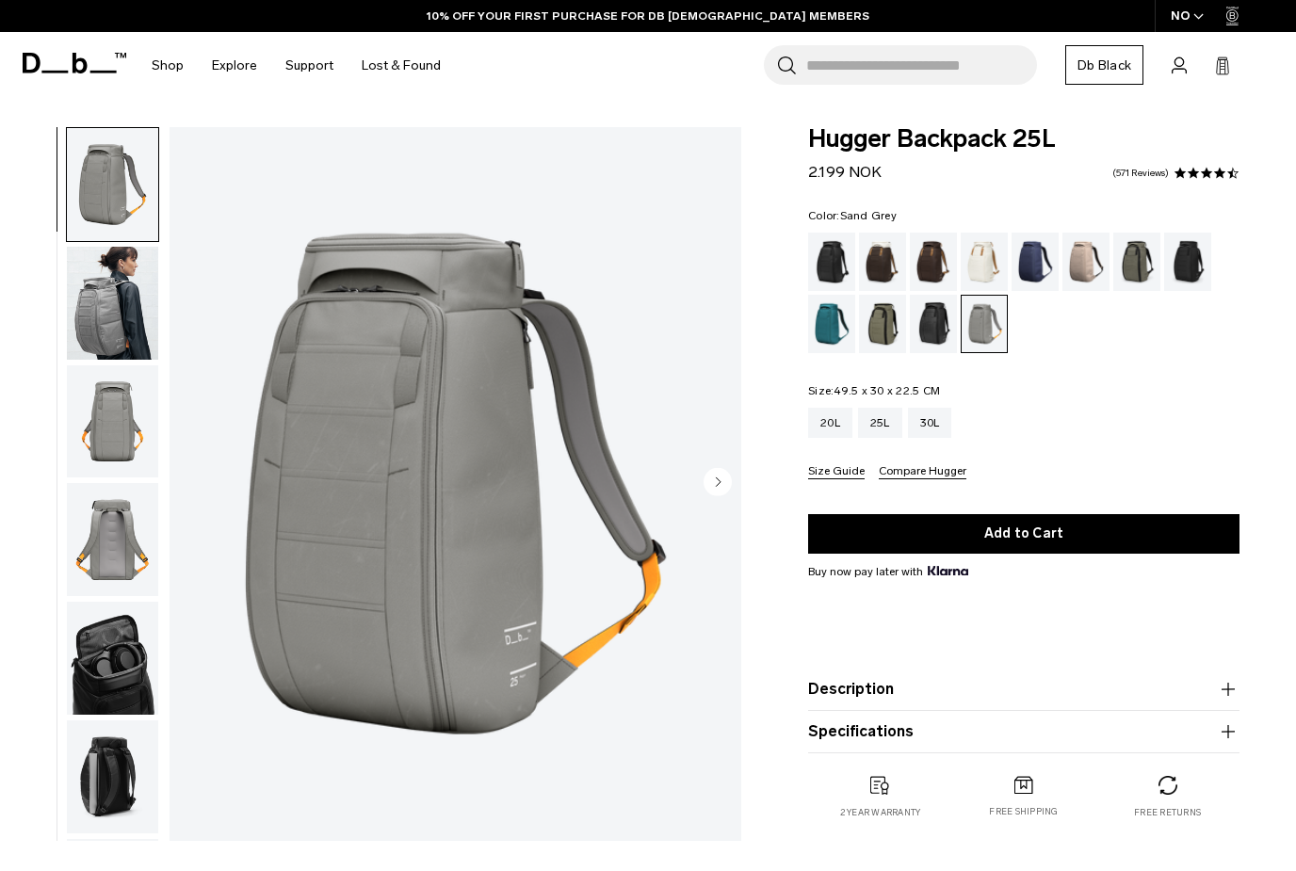
click at [938, 326] on div "Reflective Black" at bounding box center [934, 324] width 48 height 58
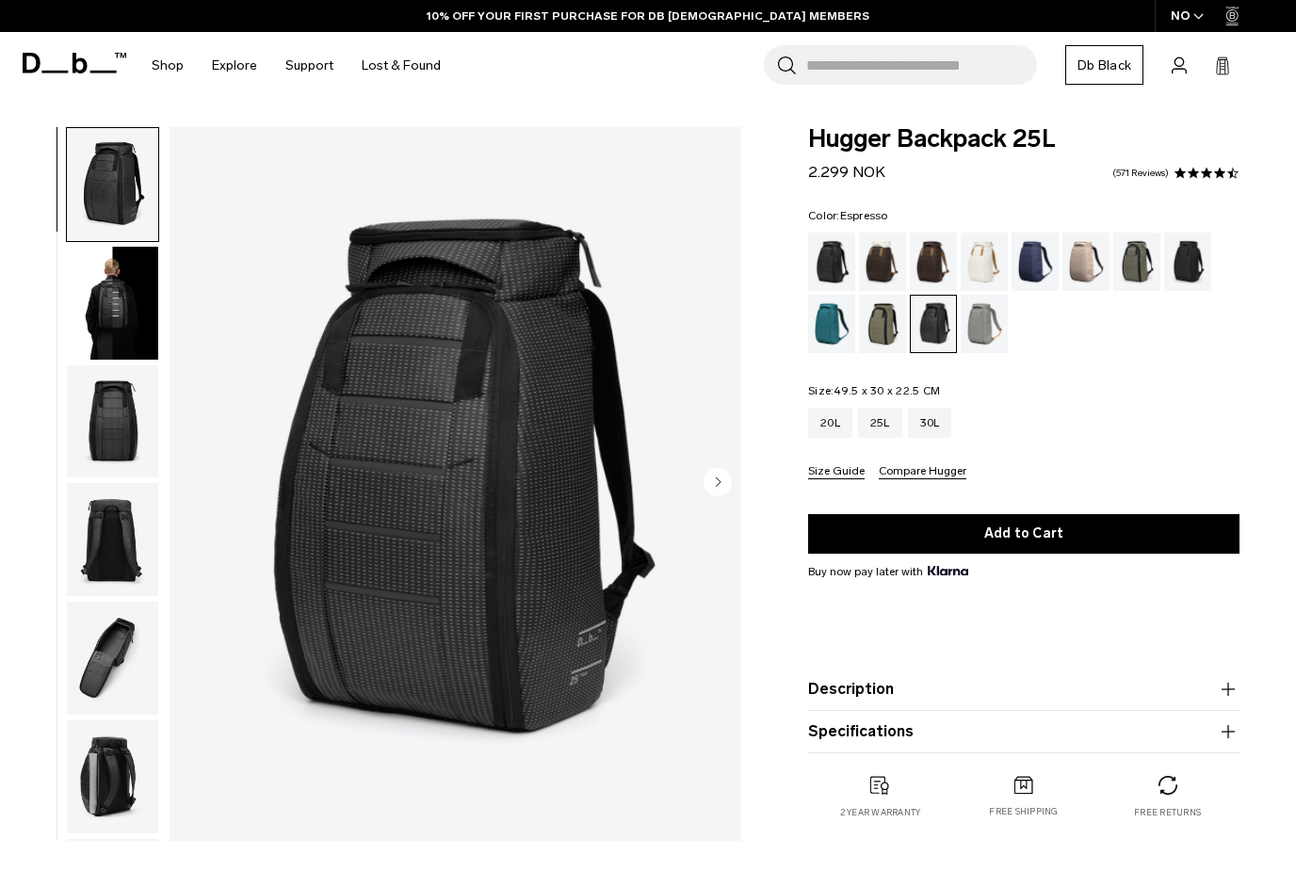
click at [937, 263] on div "Espresso" at bounding box center [934, 262] width 48 height 58
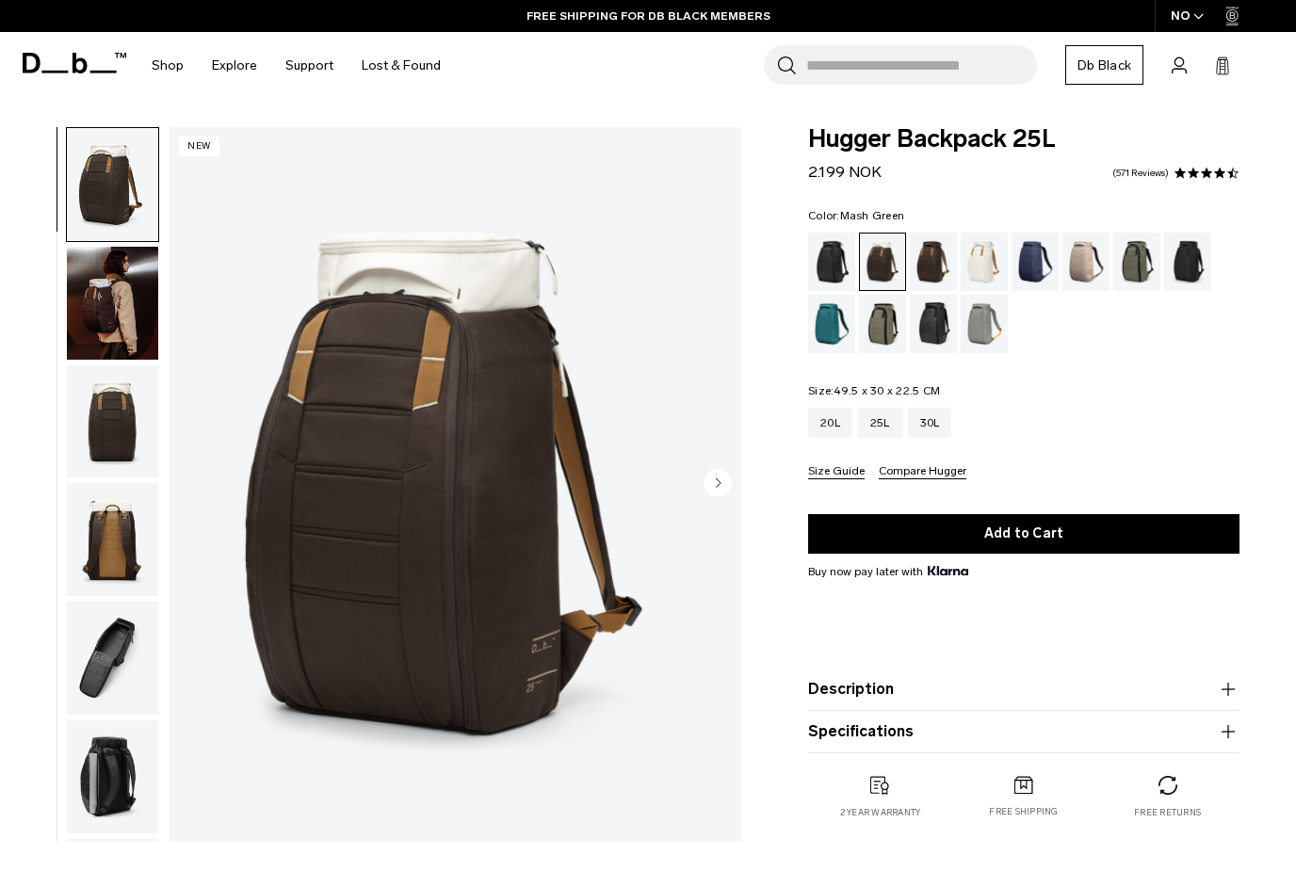
click at [892, 331] on div "Mash Green" at bounding box center [883, 324] width 48 height 58
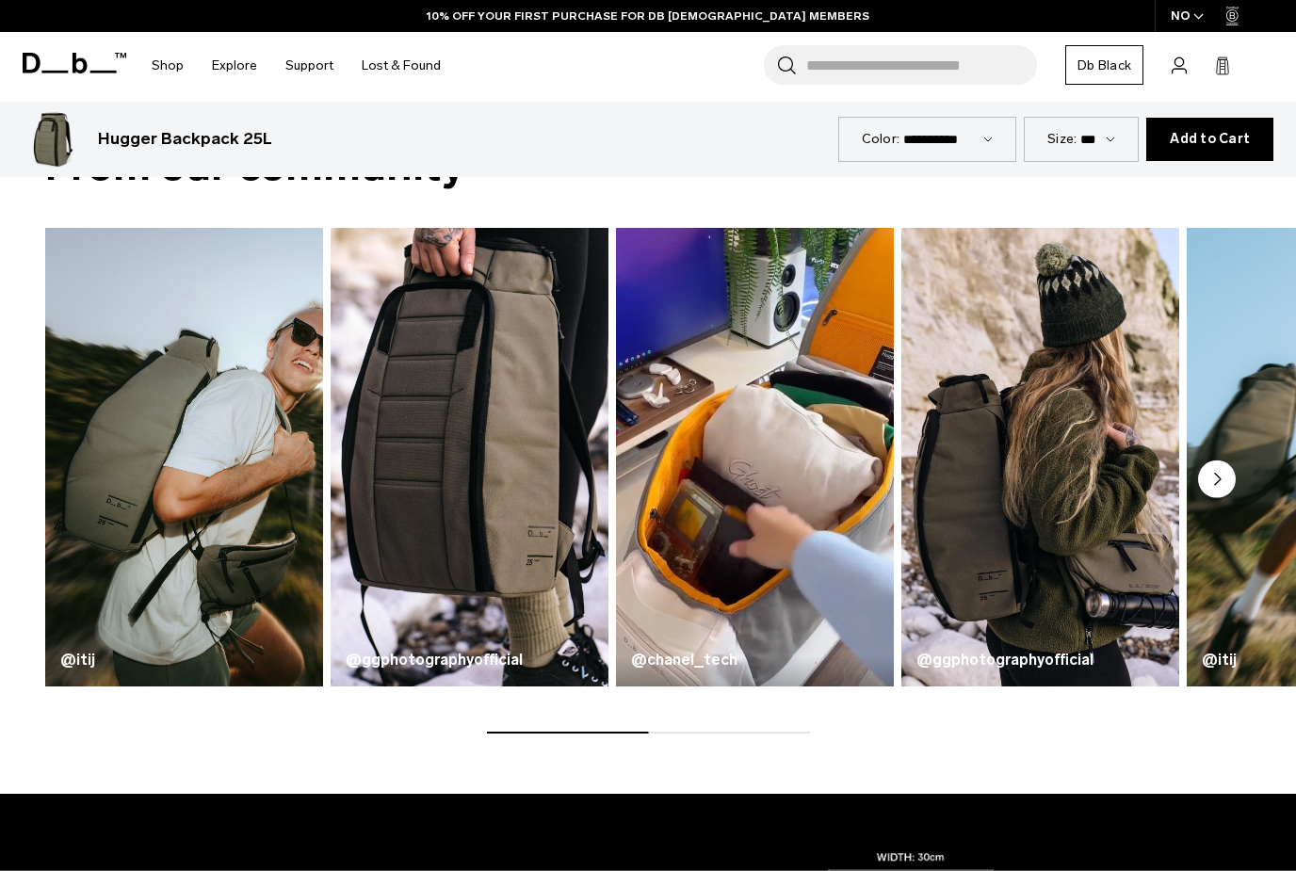
scroll to position [769, 0]
